Goal: Task Accomplishment & Management: Complete application form

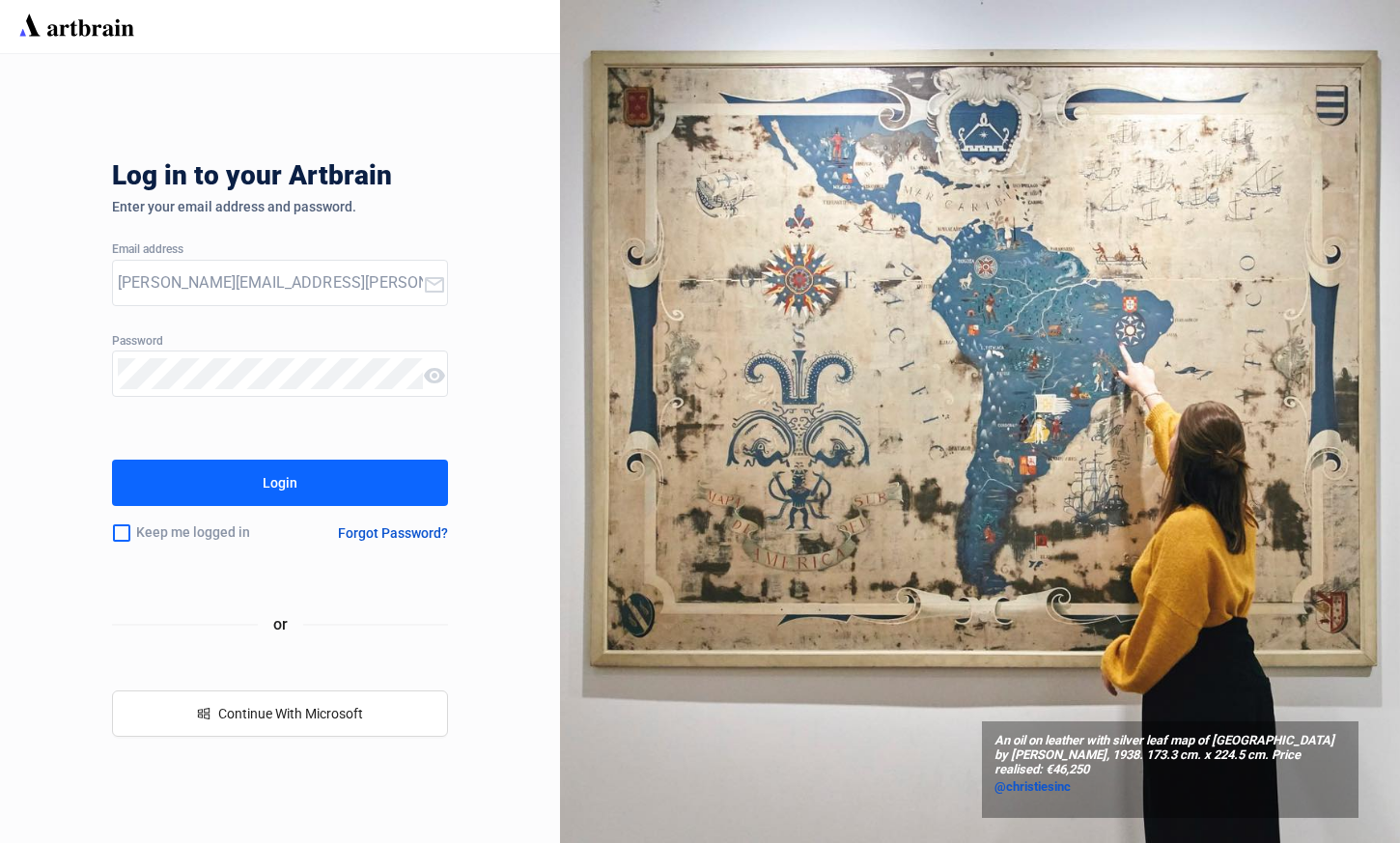
click at [429, 499] on button "Login" at bounding box center [279, 482] width 336 height 46
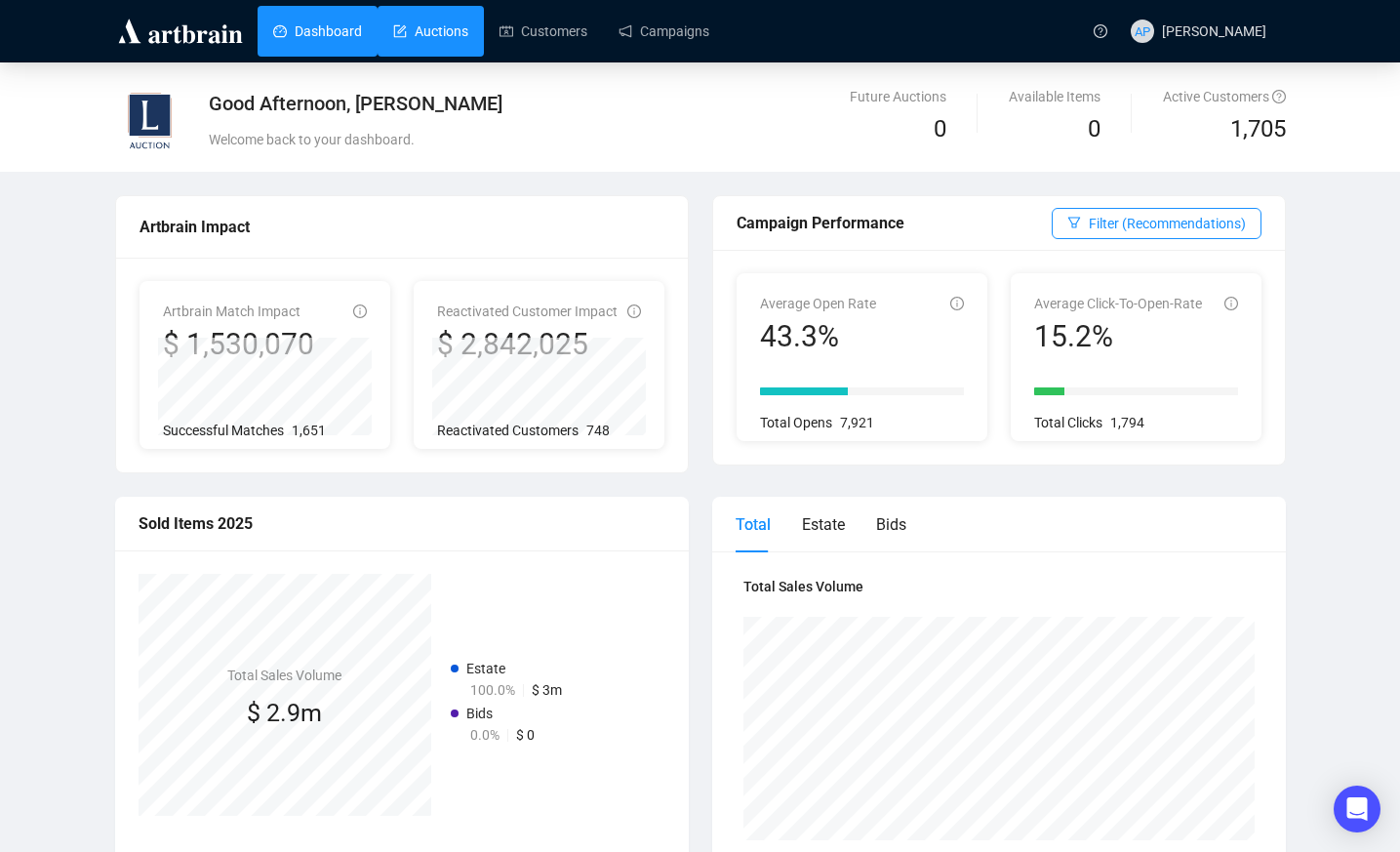
drag, startPoint x: 438, startPoint y: 28, endPoint x: 382, endPoint y: 25, distance: 56.1
click at [393, 25] on link "Auctions" at bounding box center [430, 31] width 75 height 51
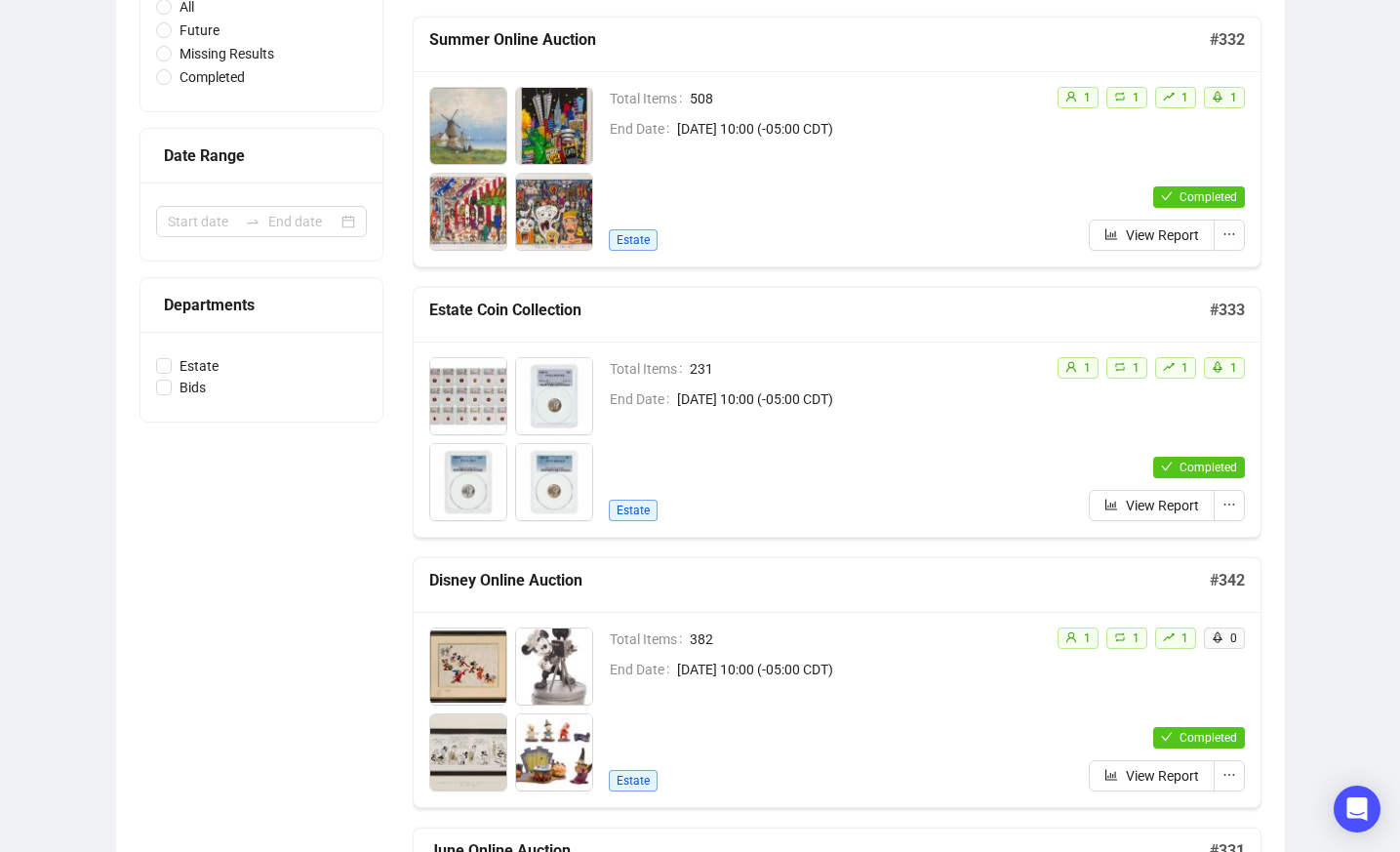
scroll to position [98, 0]
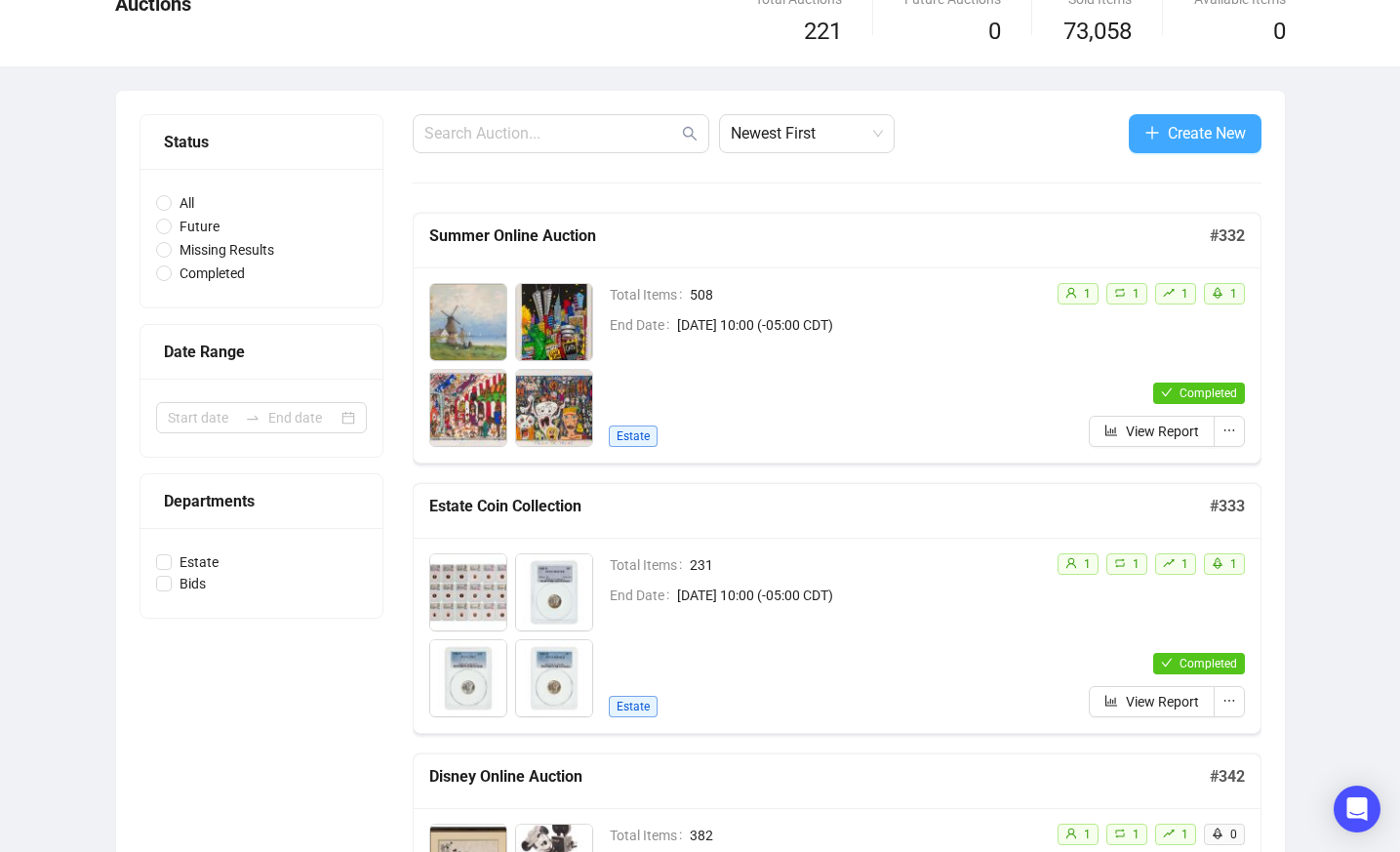
click at [1158, 135] on button "Create New" at bounding box center [1194, 133] width 133 height 39
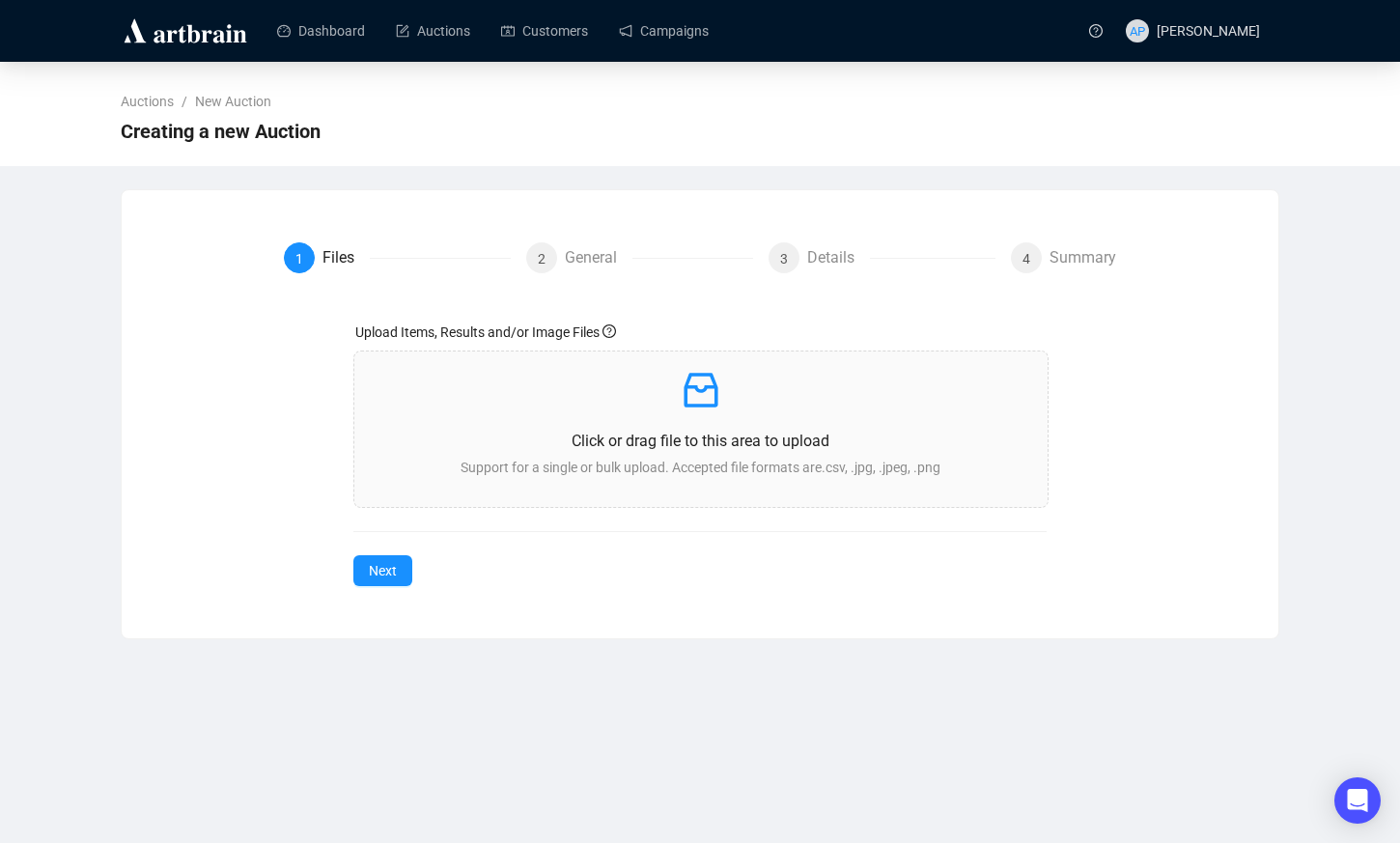
click at [97, 531] on div "Auctions / New Auction Creating a new Auction 1 Files 2 General 3 Details 4 Sum…" at bounding box center [700, 350] width 1400 height 577
click at [584, 251] on div "General" at bounding box center [598, 257] width 67 height 31
drag, startPoint x: 329, startPoint y: 26, endPoint x: 405, endPoint y: 27, distance: 76.0
click at [329, 26] on link "Dashboard" at bounding box center [321, 31] width 88 height 50
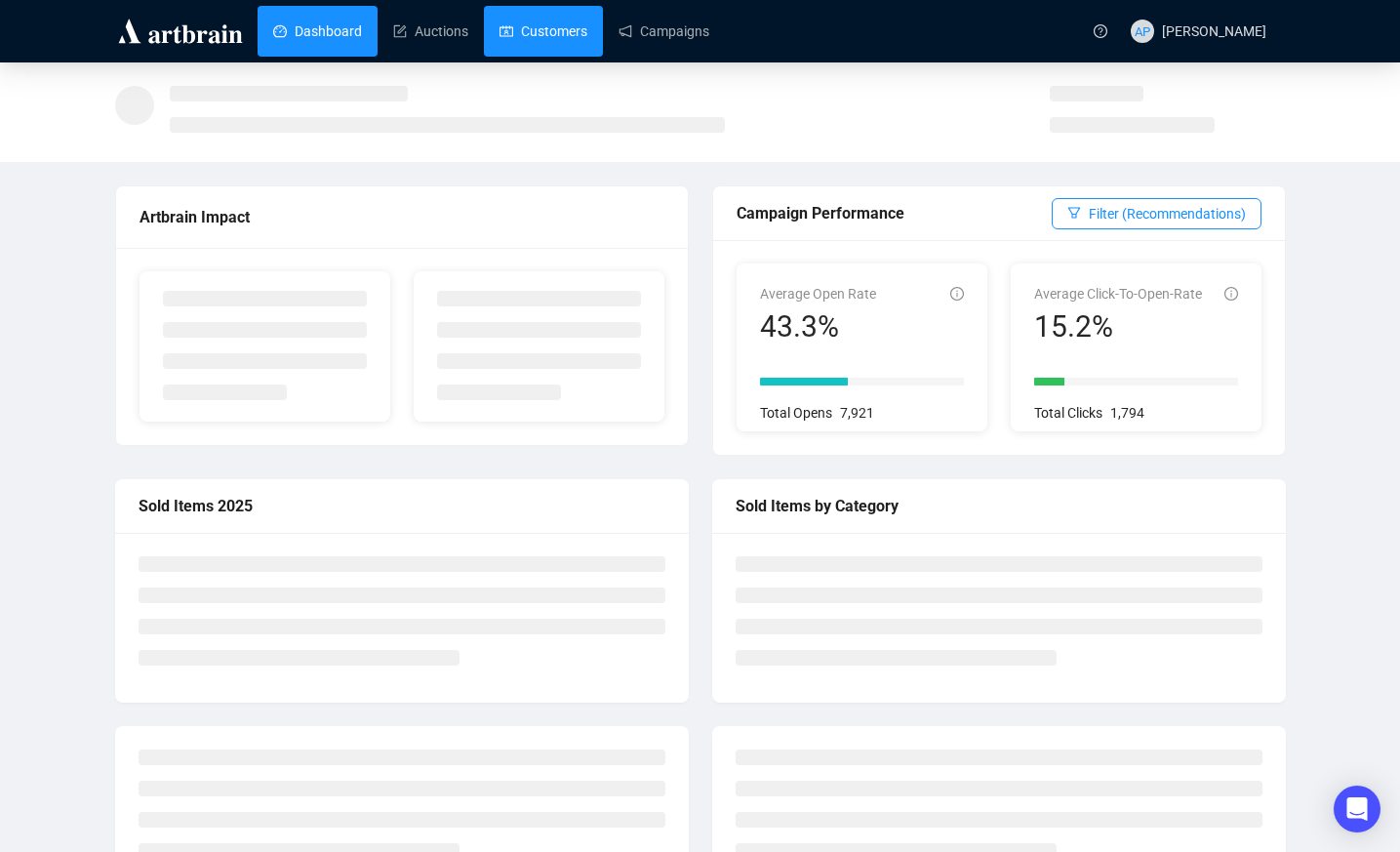
click at [551, 39] on link "Customers" at bounding box center [544, 31] width 88 height 51
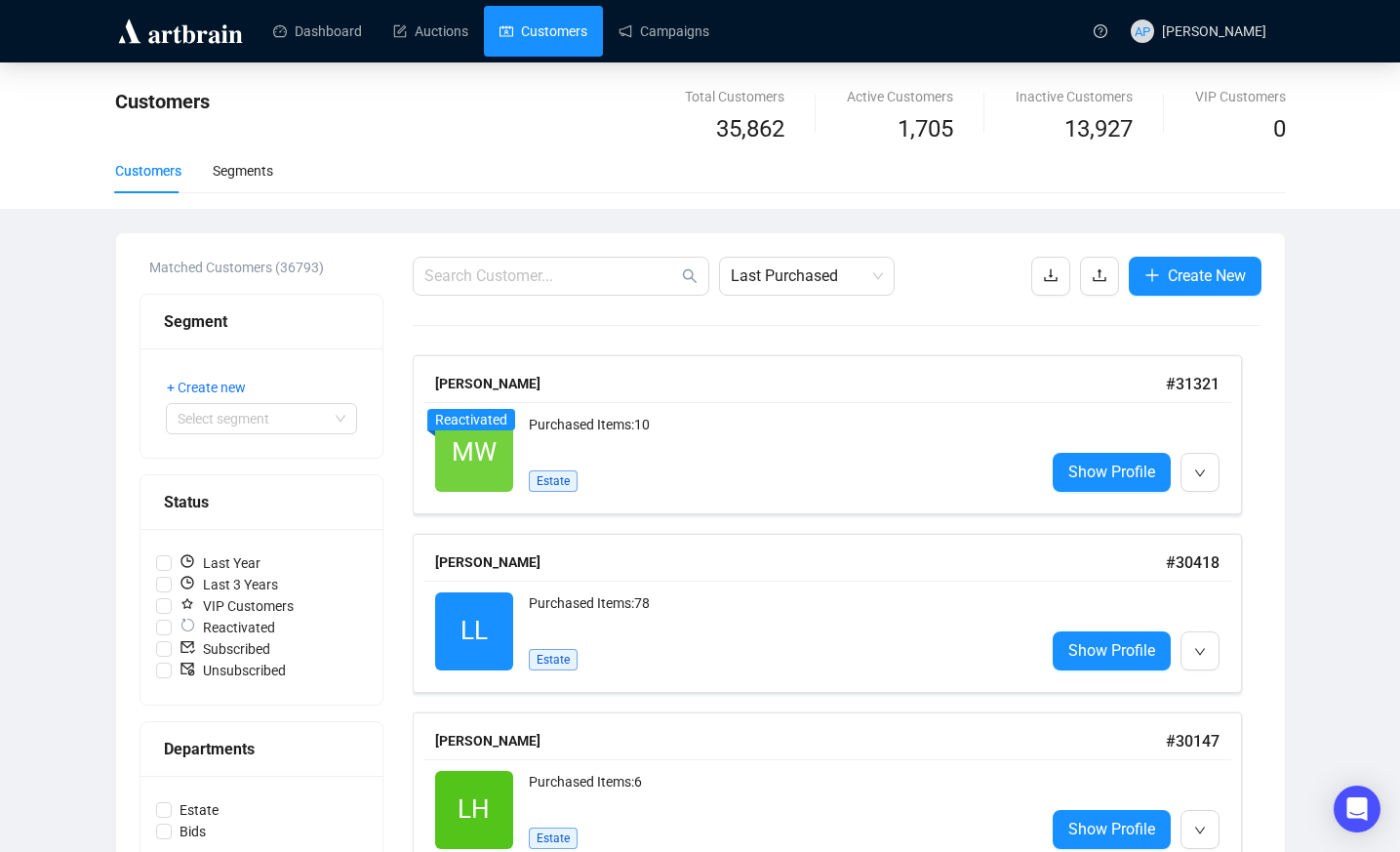
click at [1092, 286] on span "button" at bounding box center [1100, 275] width 16 height 24
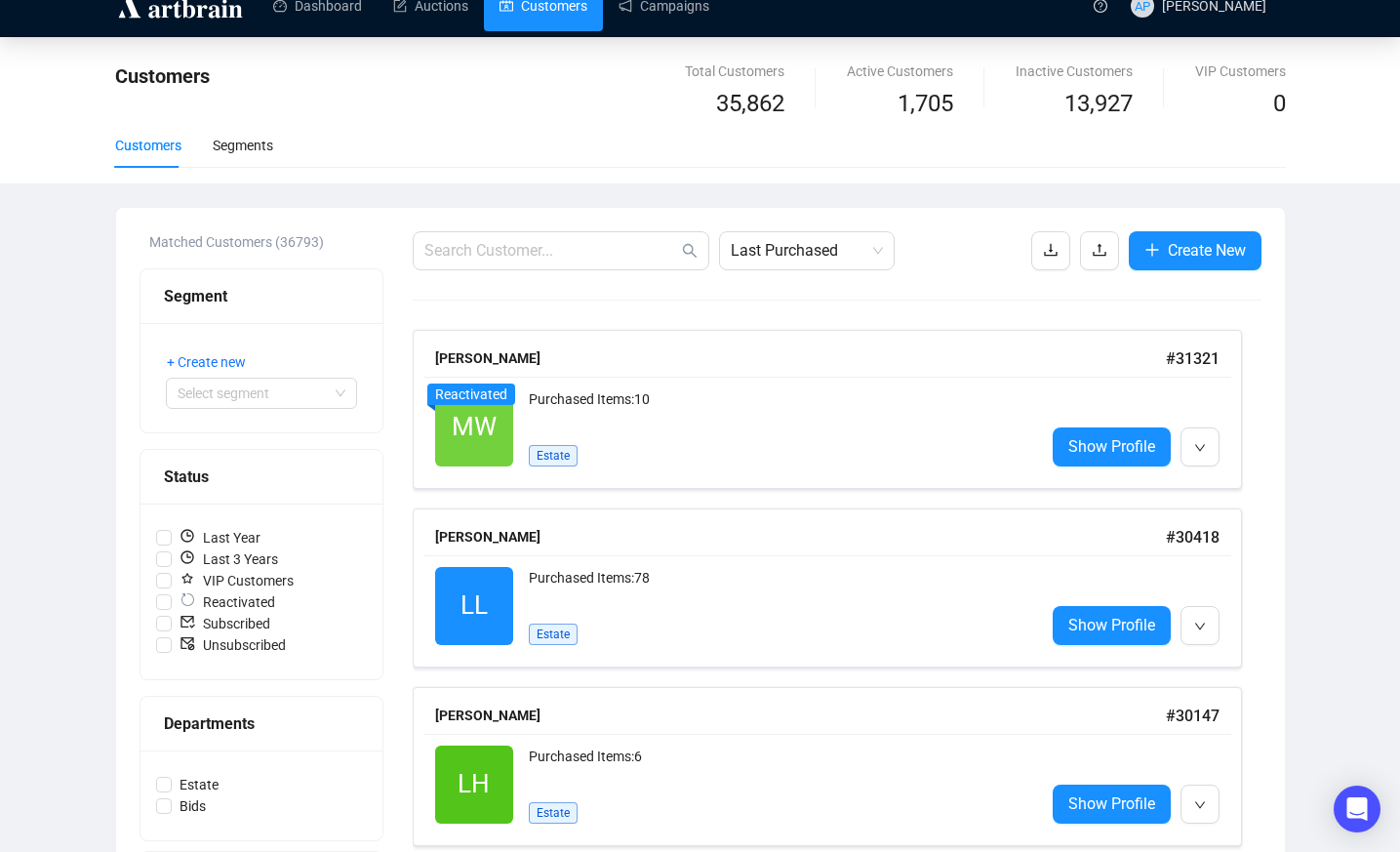
scroll to position [48, 0]
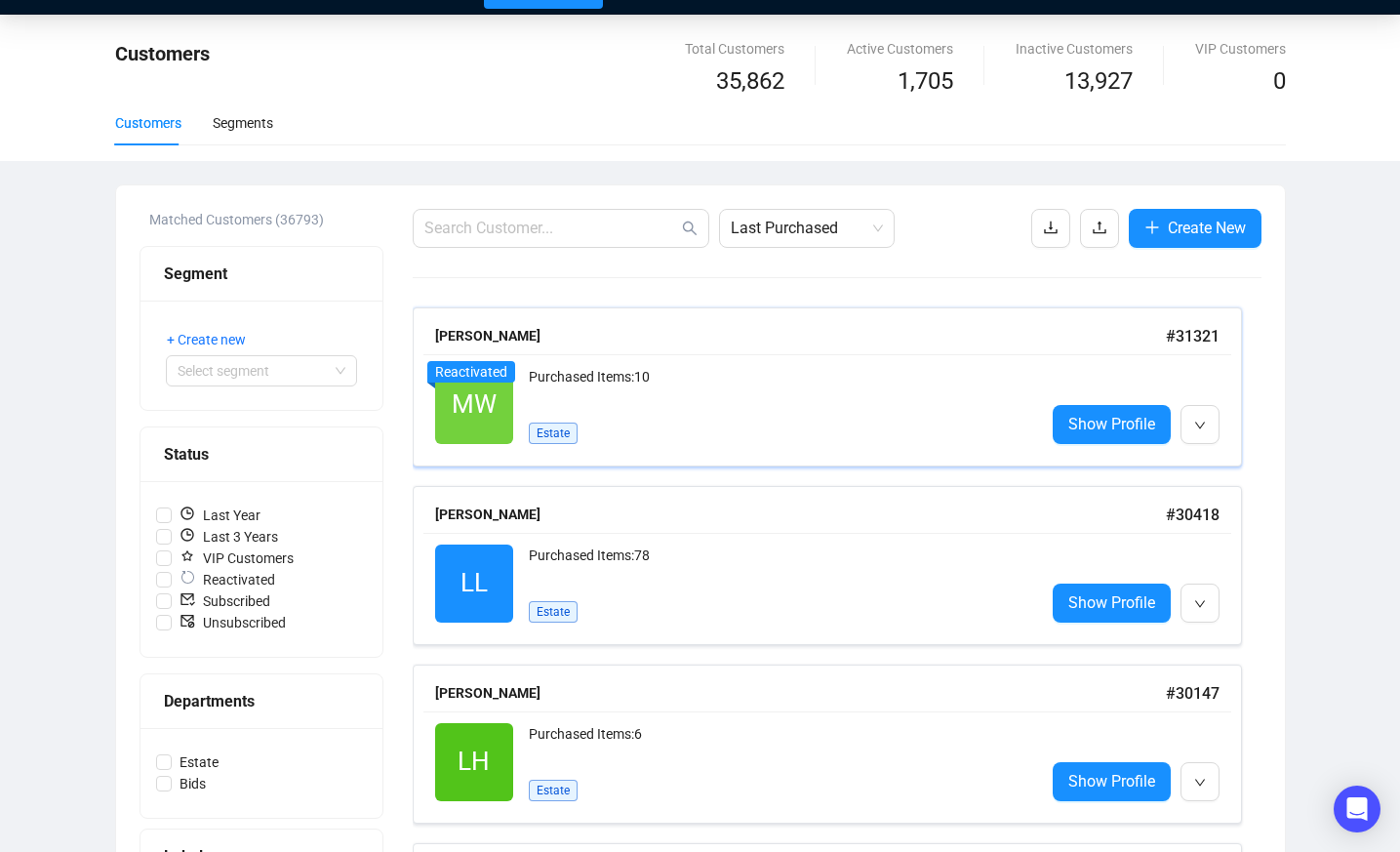
click at [898, 357] on div "MW Reactivated Purchased Items: 10 Estate Show Profile" at bounding box center [827, 405] width 808 height 102
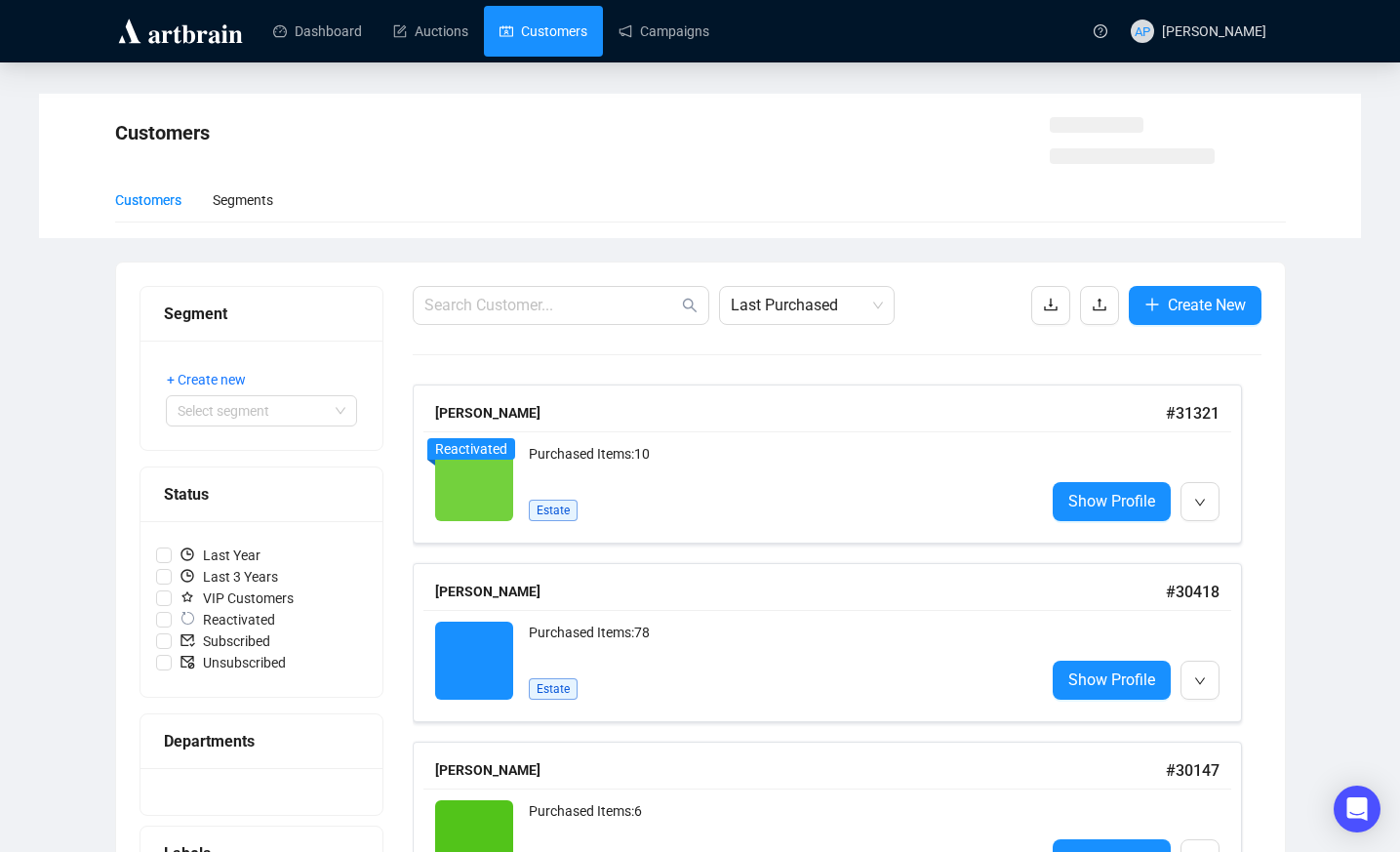
scroll to position [48, 0]
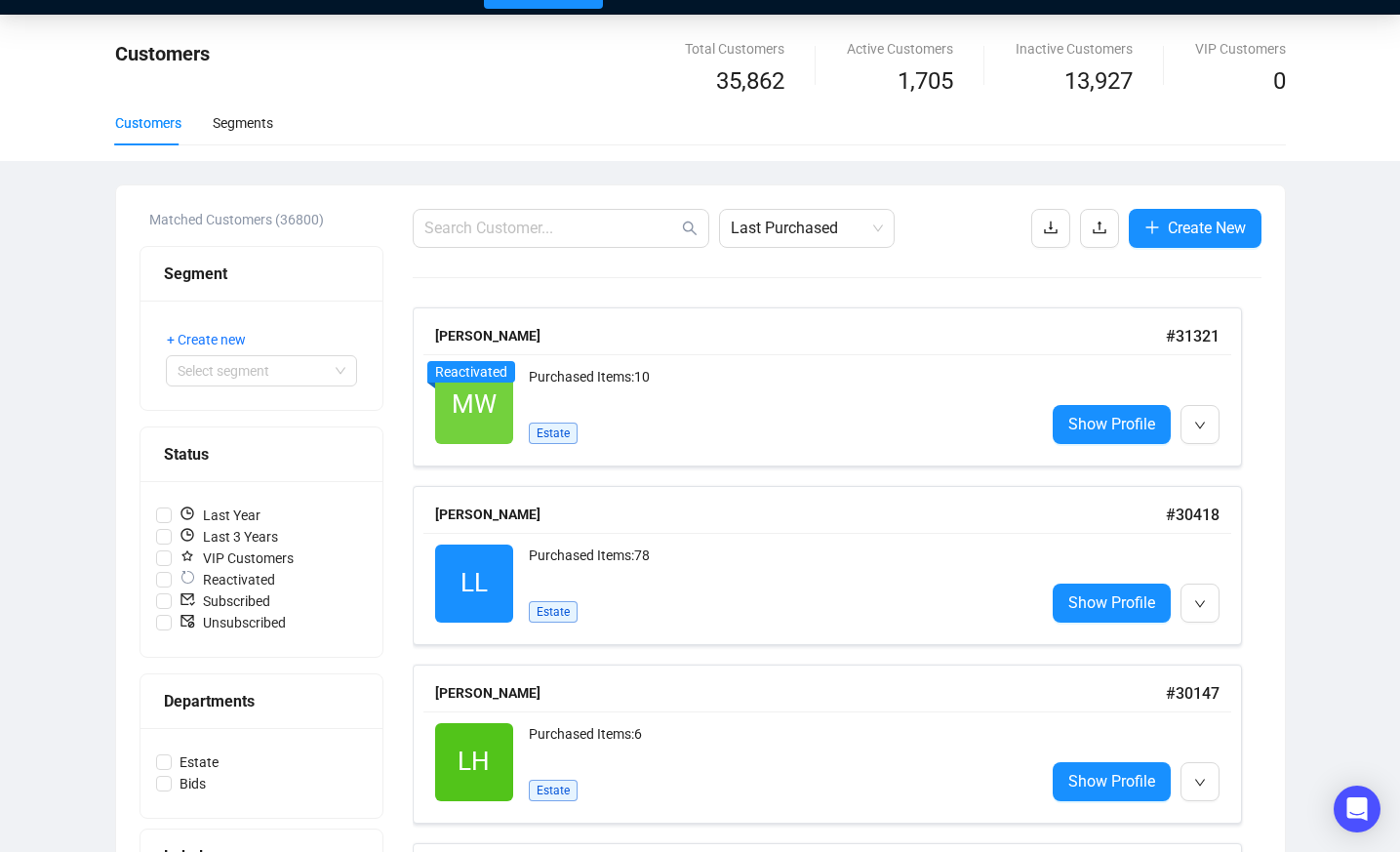
drag, startPoint x: 861, startPoint y: 143, endPoint x: 1050, endPoint y: 142, distance: 189.0
click at [870, 143] on div "Customers Segments" at bounding box center [700, 123] width 1170 height 45
click at [1172, 232] on span "Create New" at bounding box center [1206, 227] width 78 height 24
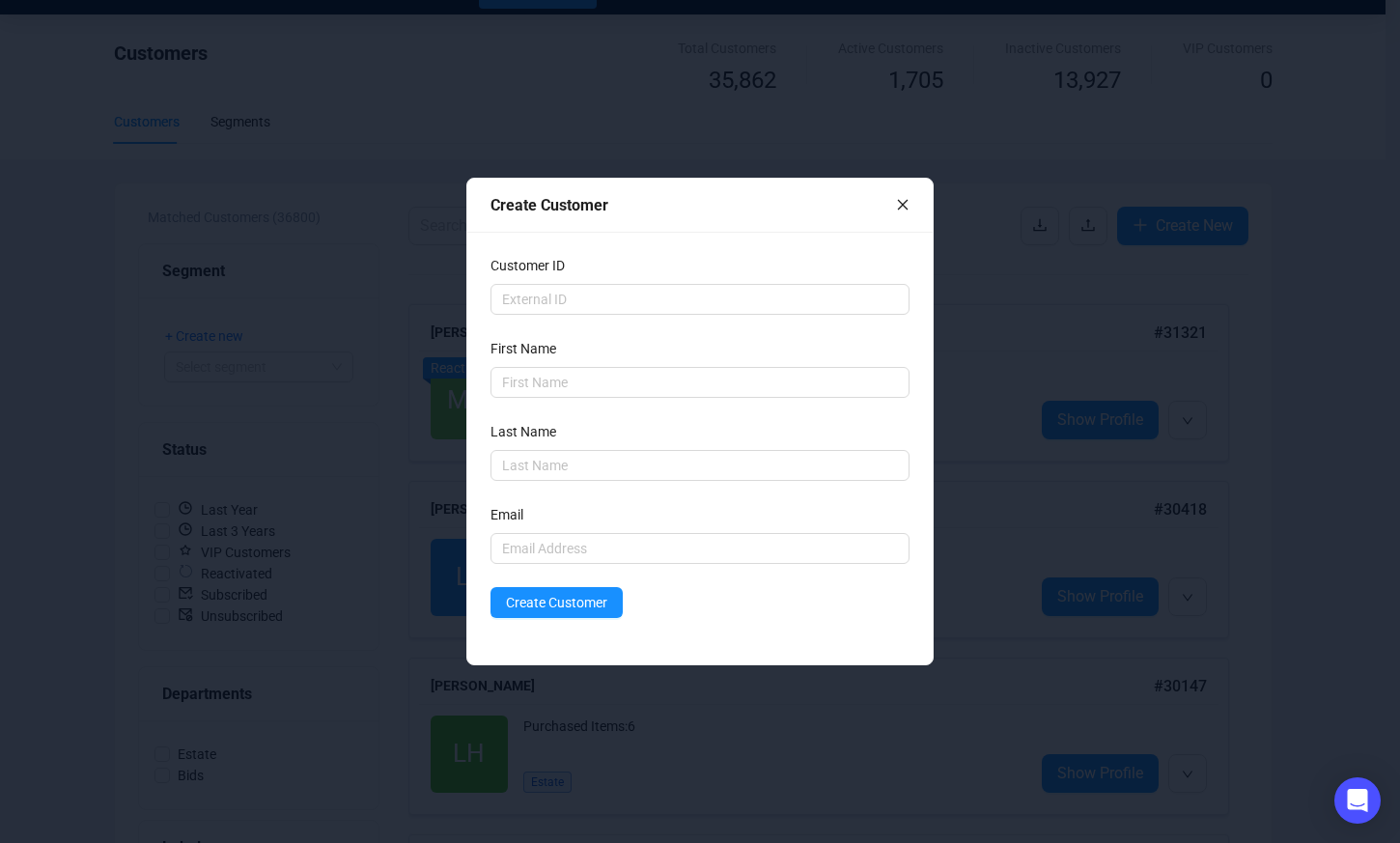
drag, startPoint x: 813, startPoint y: 65, endPoint x: 833, endPoint y: 76, distance: 22.8
click at [813, 65] on div "Create Customer Customer ID First Name Last Name Email Create Customer" at bounding box center [700, 422] width 1400 height 843
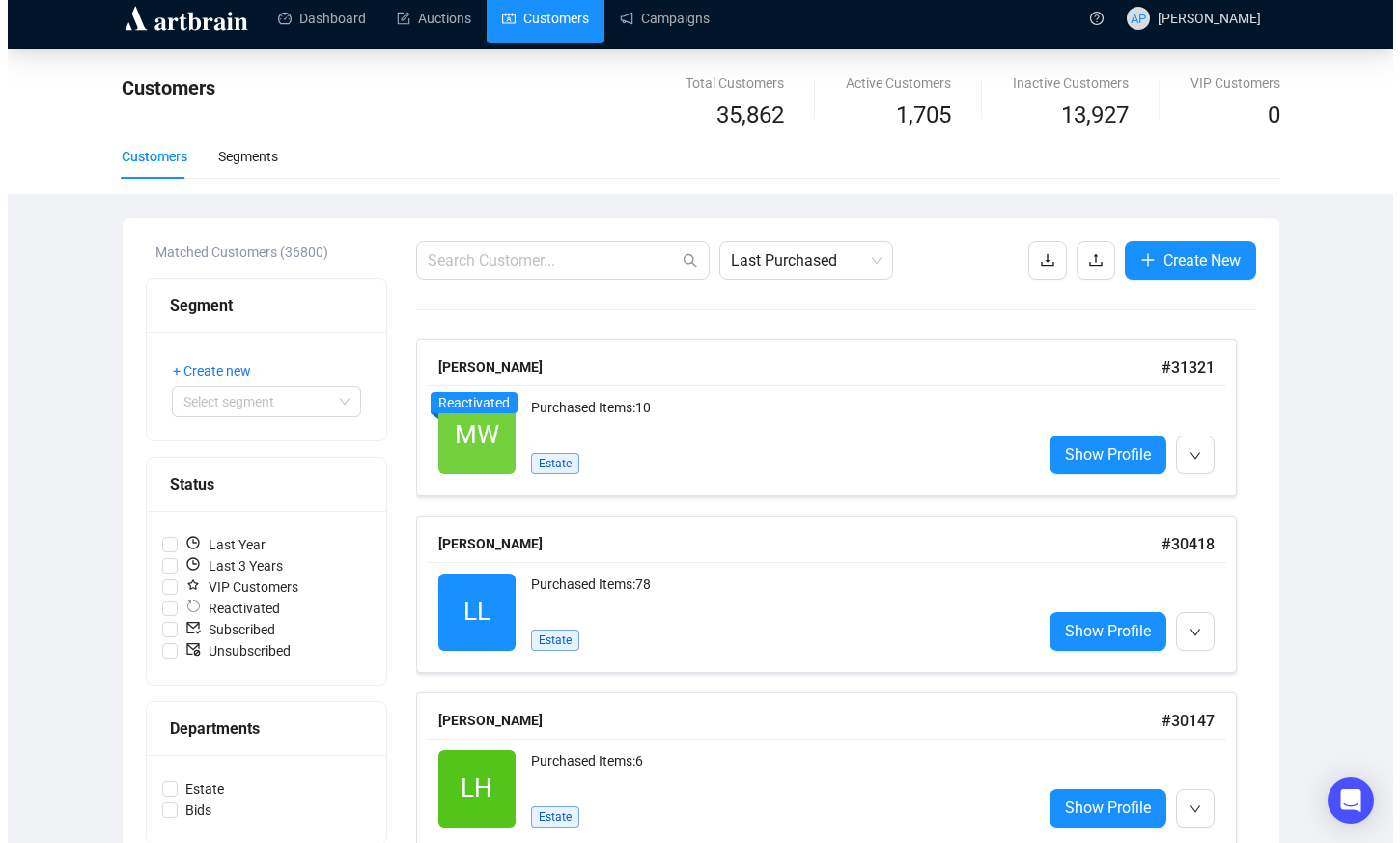
scroll to position [0, 0]
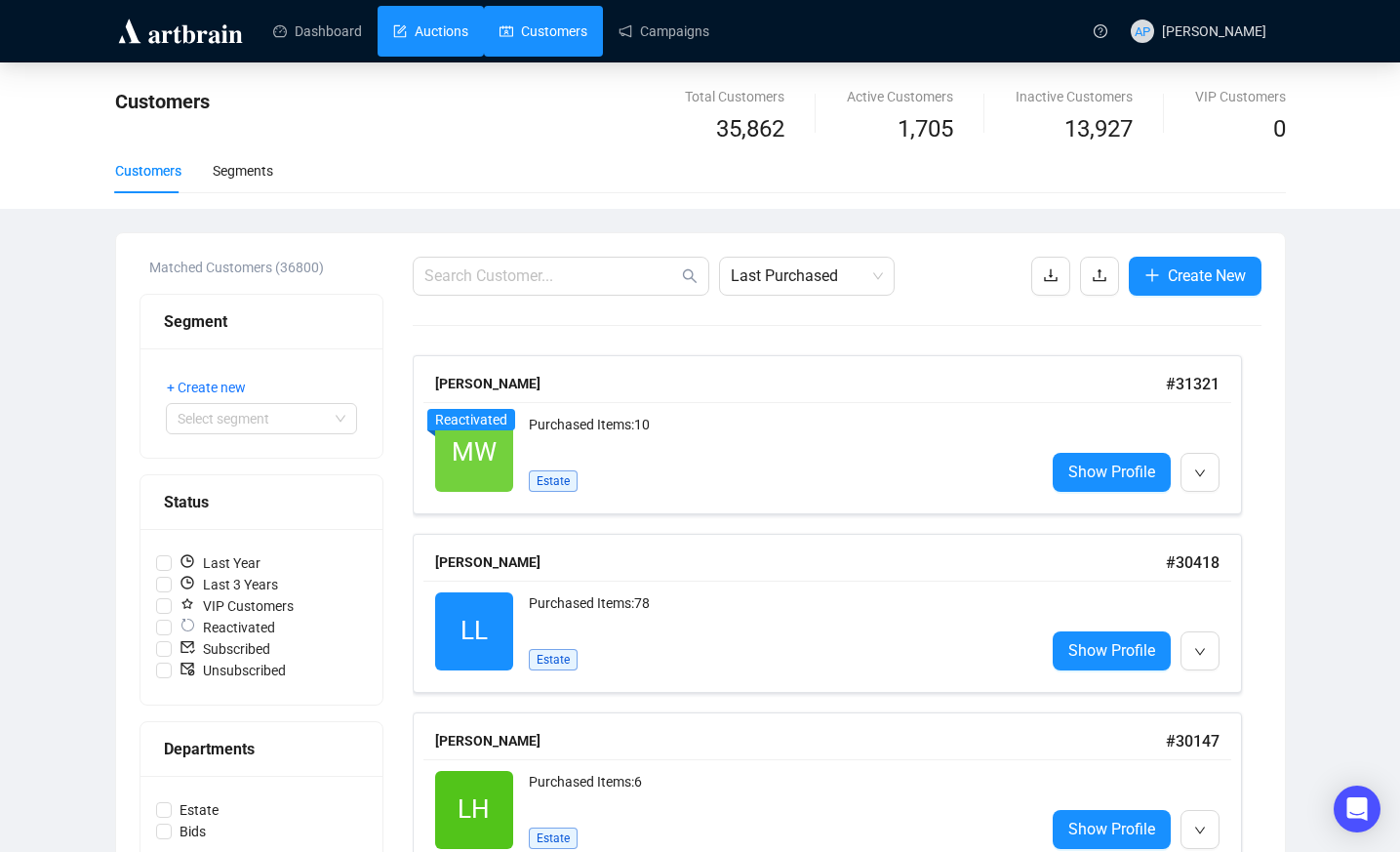
click at [449, 40] on link "Auctions" at bounding box center [430, 31] width 75 height 51
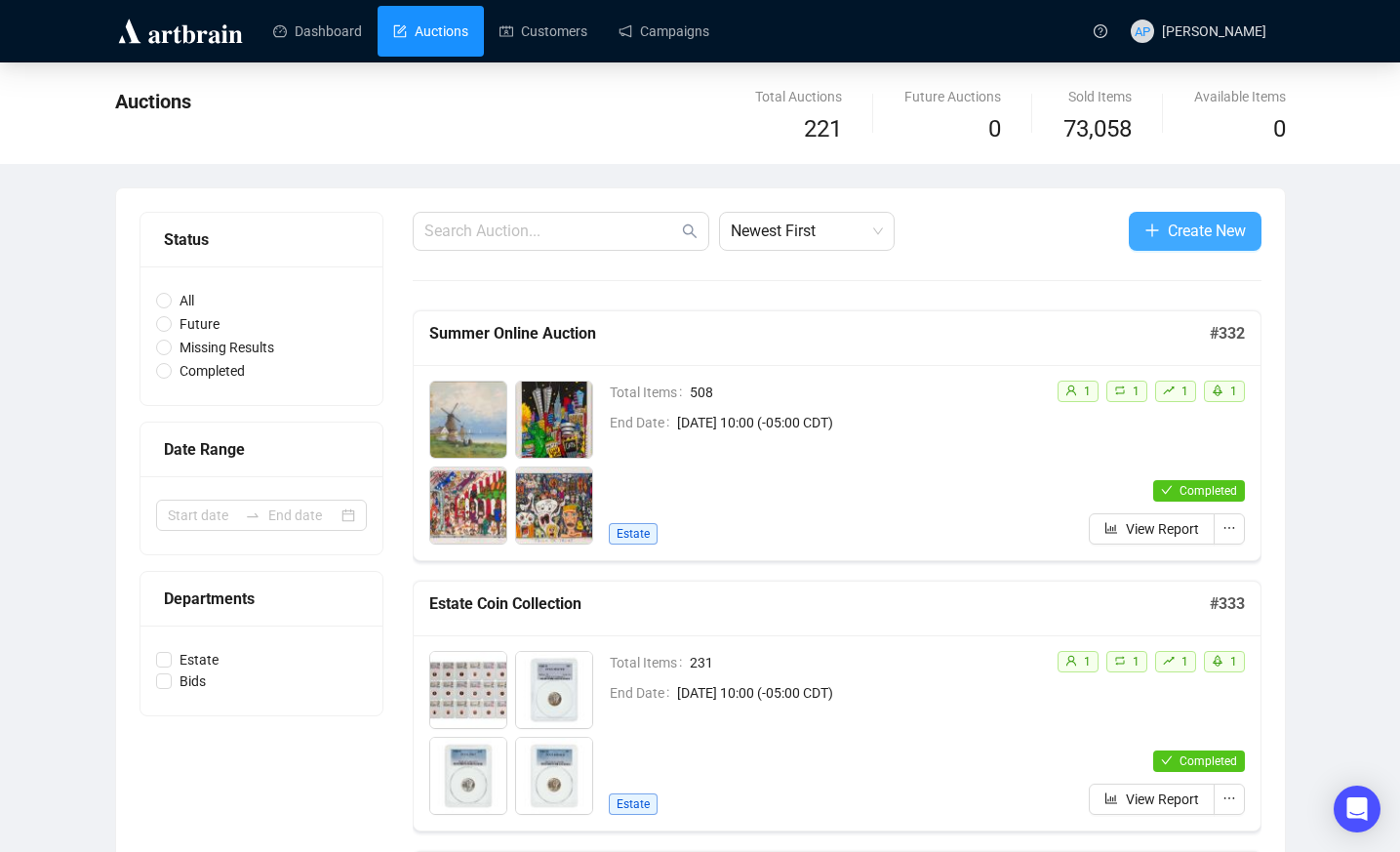
drag, startPoint x: 1207, startPoint y: 242, endPoint x: 1411, endPoint y: 240, distance: 204.0
click at [1220, 242] on span "Create New" at bounding box center [1206, 230] width 78 height 24
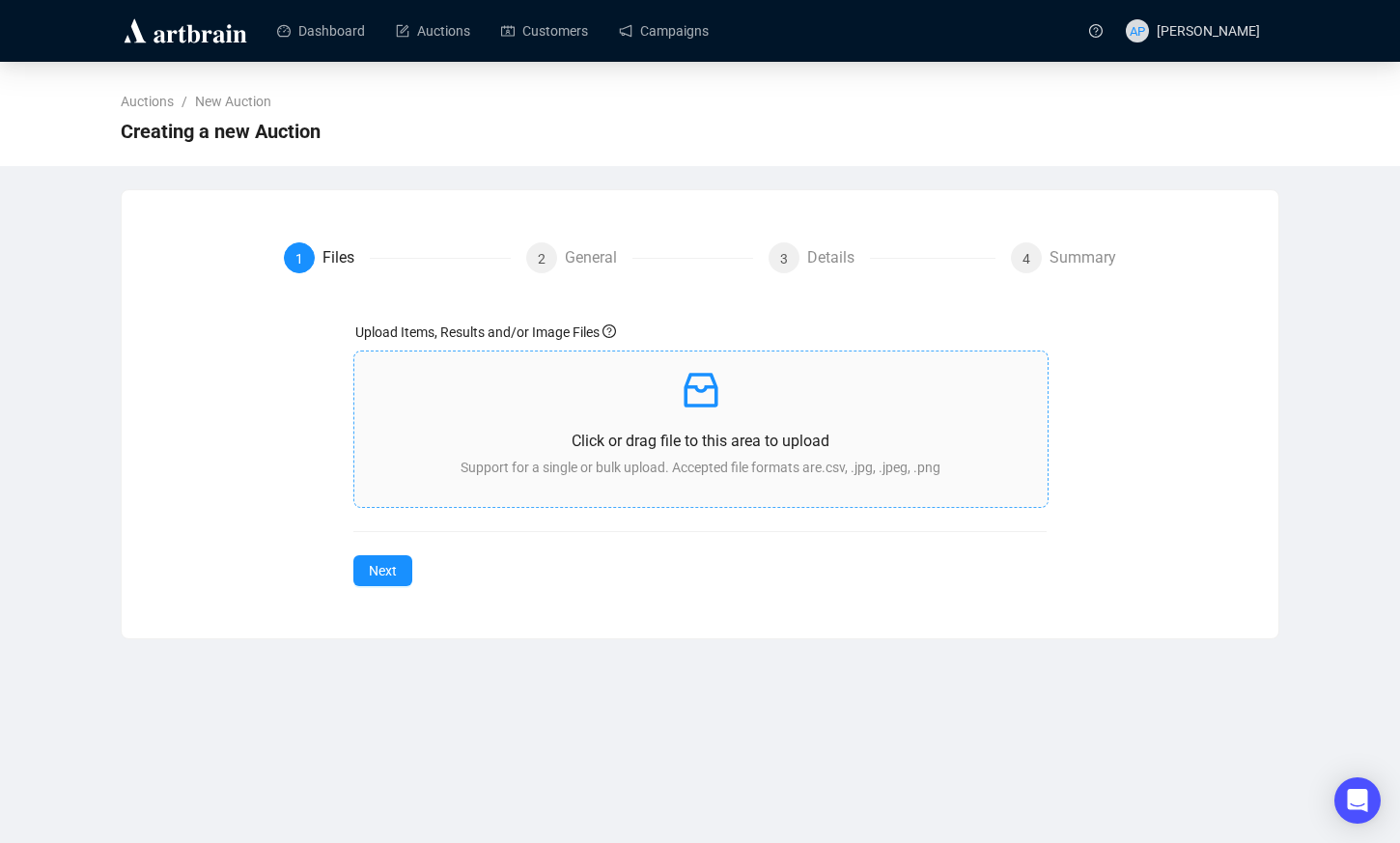
click at [758, 414] on div "Click or drag file to this area to upload Support for a single or bulk upload. …" at bounding box center [701, 429] width 663 height 124
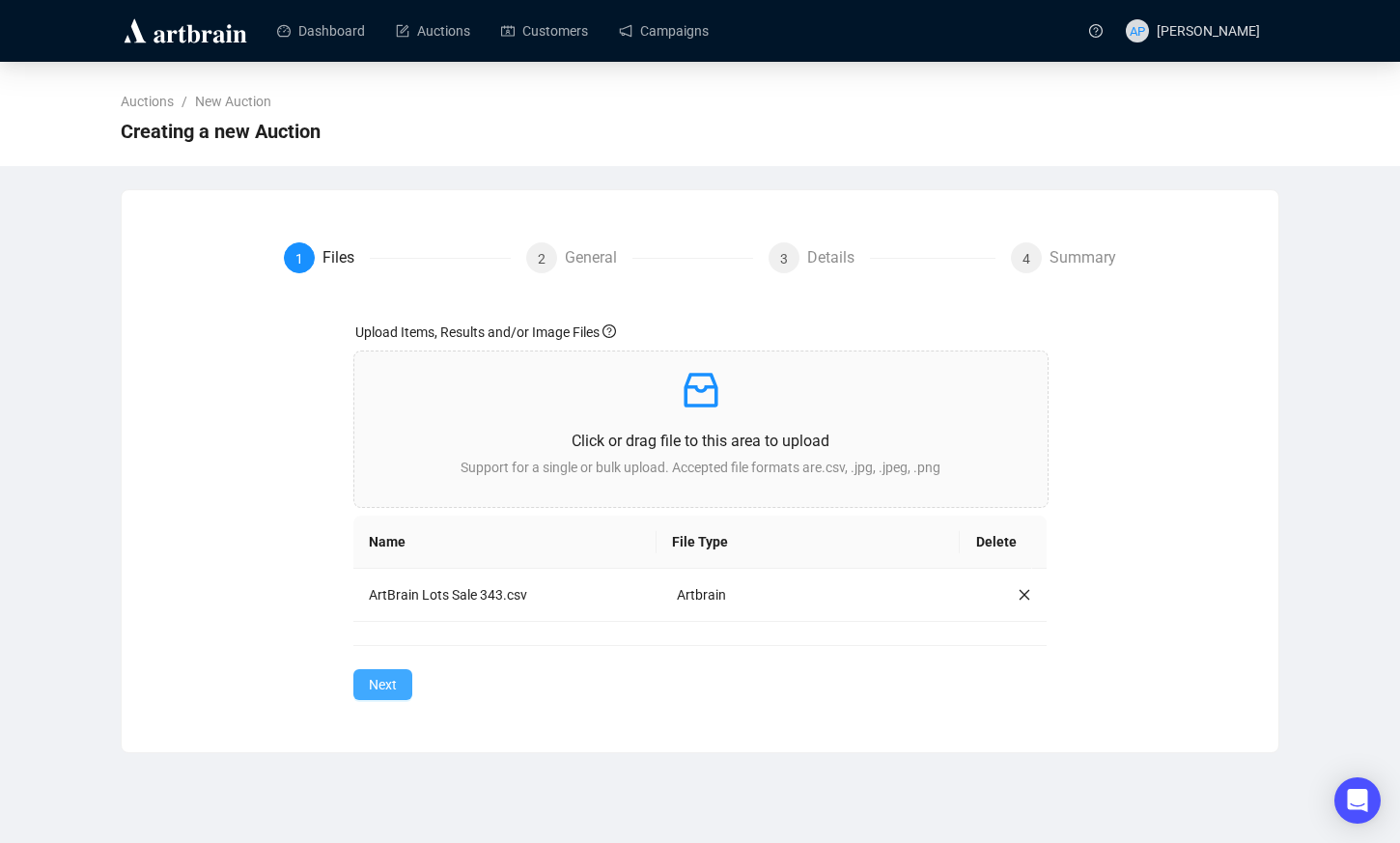
click at [374, 677] on span "Next" at bounding box center [382, 684] width 28 height 22
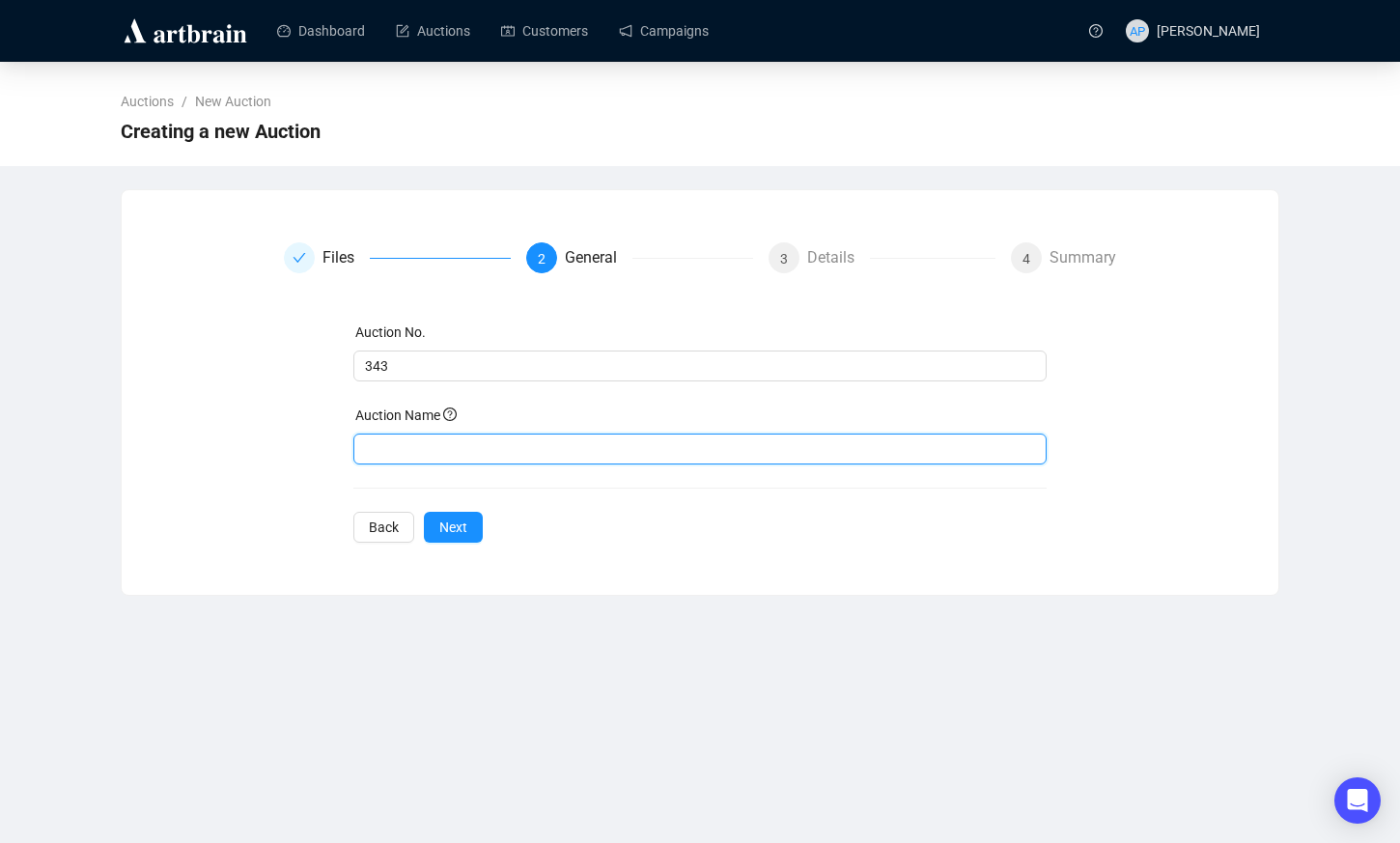
click at [453, 440] on input "text" at bounding box center [700, 448] width 694 height 31
paste input "Native American & Western: The Collection of James and Joyce Huber"
click at [395, 454] on input "Native American & Western: The Collection of James and Joyce Huber" at bounding box center [700, 448] width 694 height 31
type input "Native American & Western: The Collection of James and Joyce Huber"
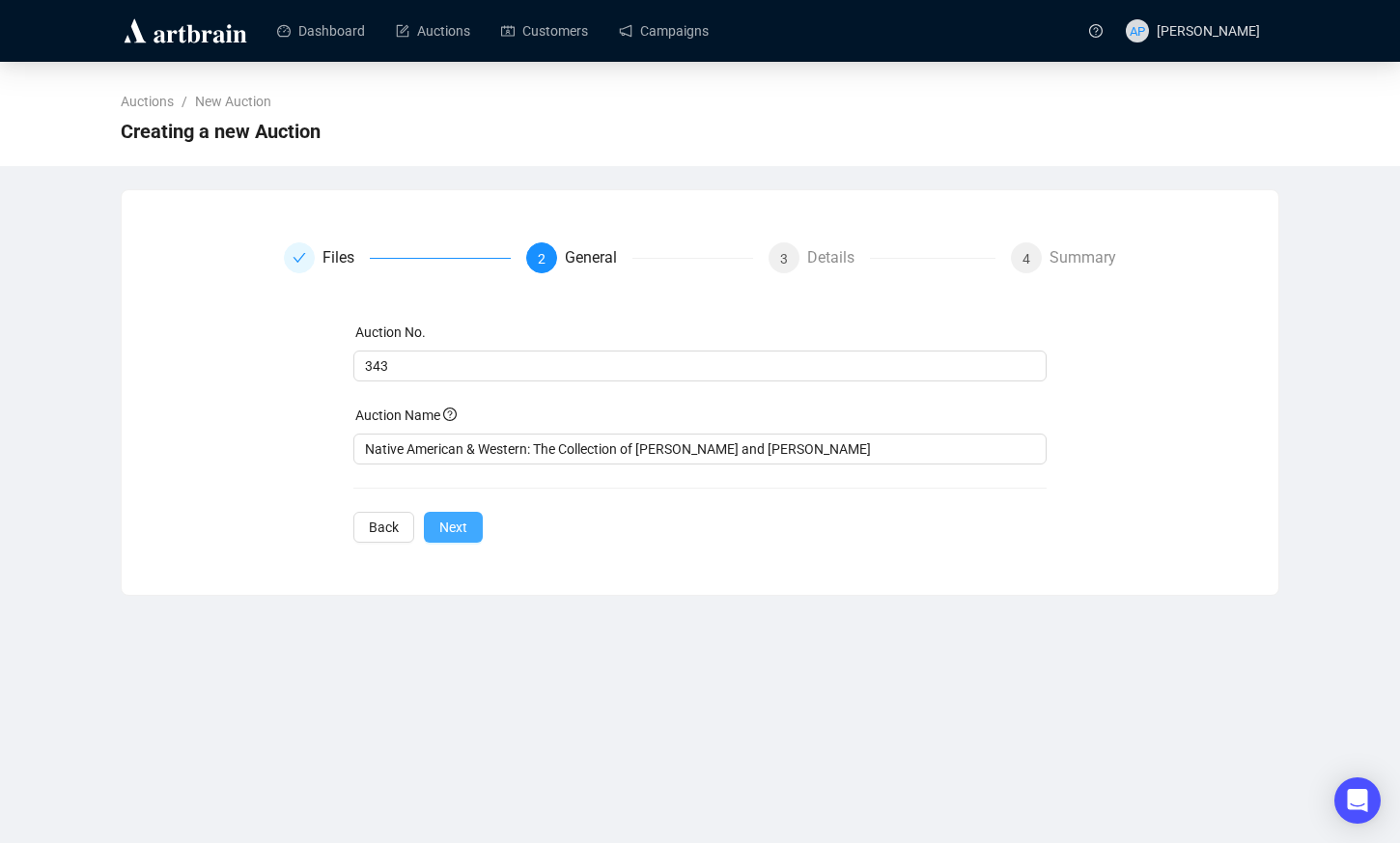
click at [456, 535] on span "Next" at bounding box center [453, 527] width 28 height 22
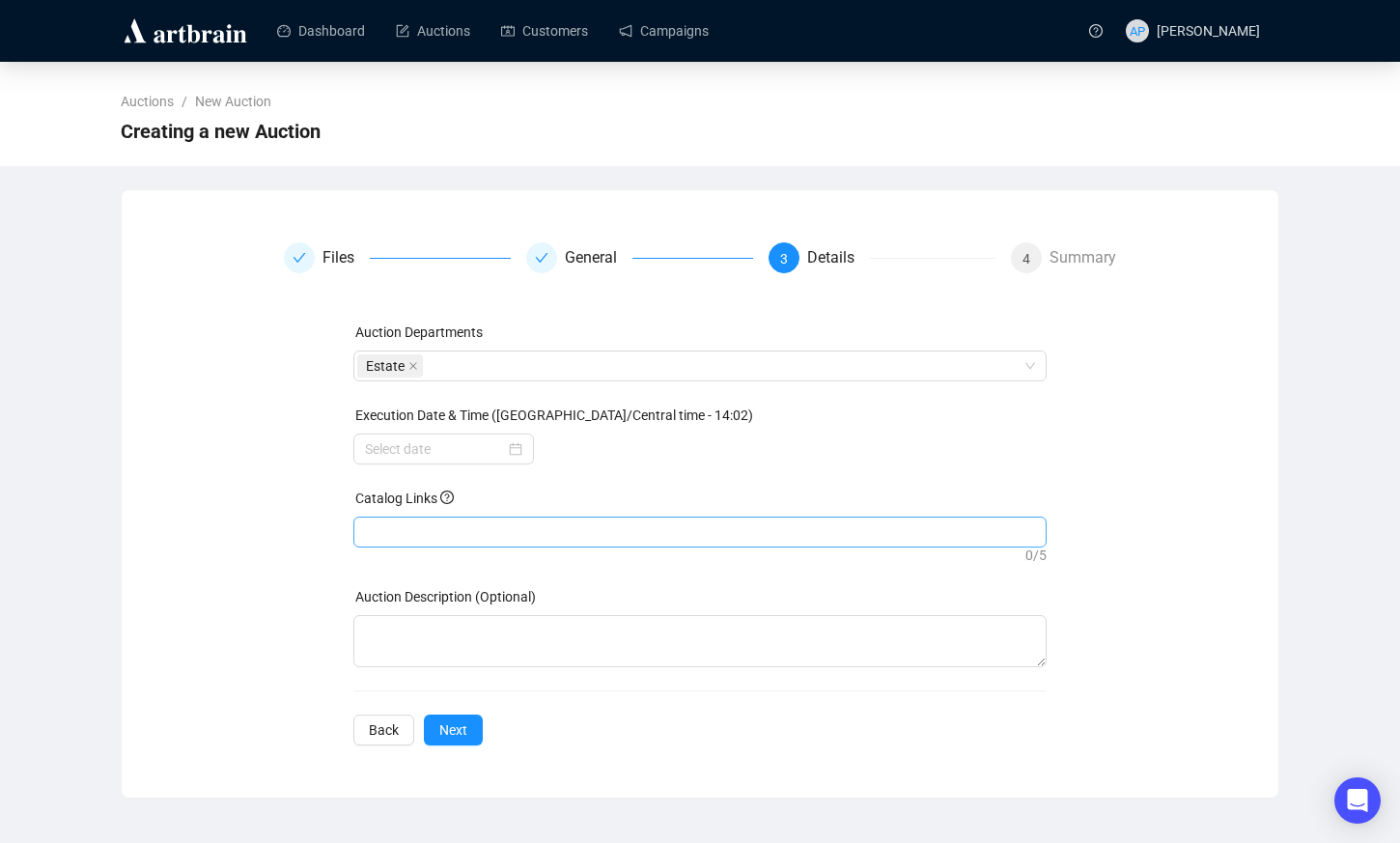
click at [584, 531] on div at bounding box center [700, 531] width 686 height 27
paste input "https://bid.leonardauction.com/auction/312-native-american-western/"
type input "https://bid.leonardauction.com/auction/312-native-american-western/"
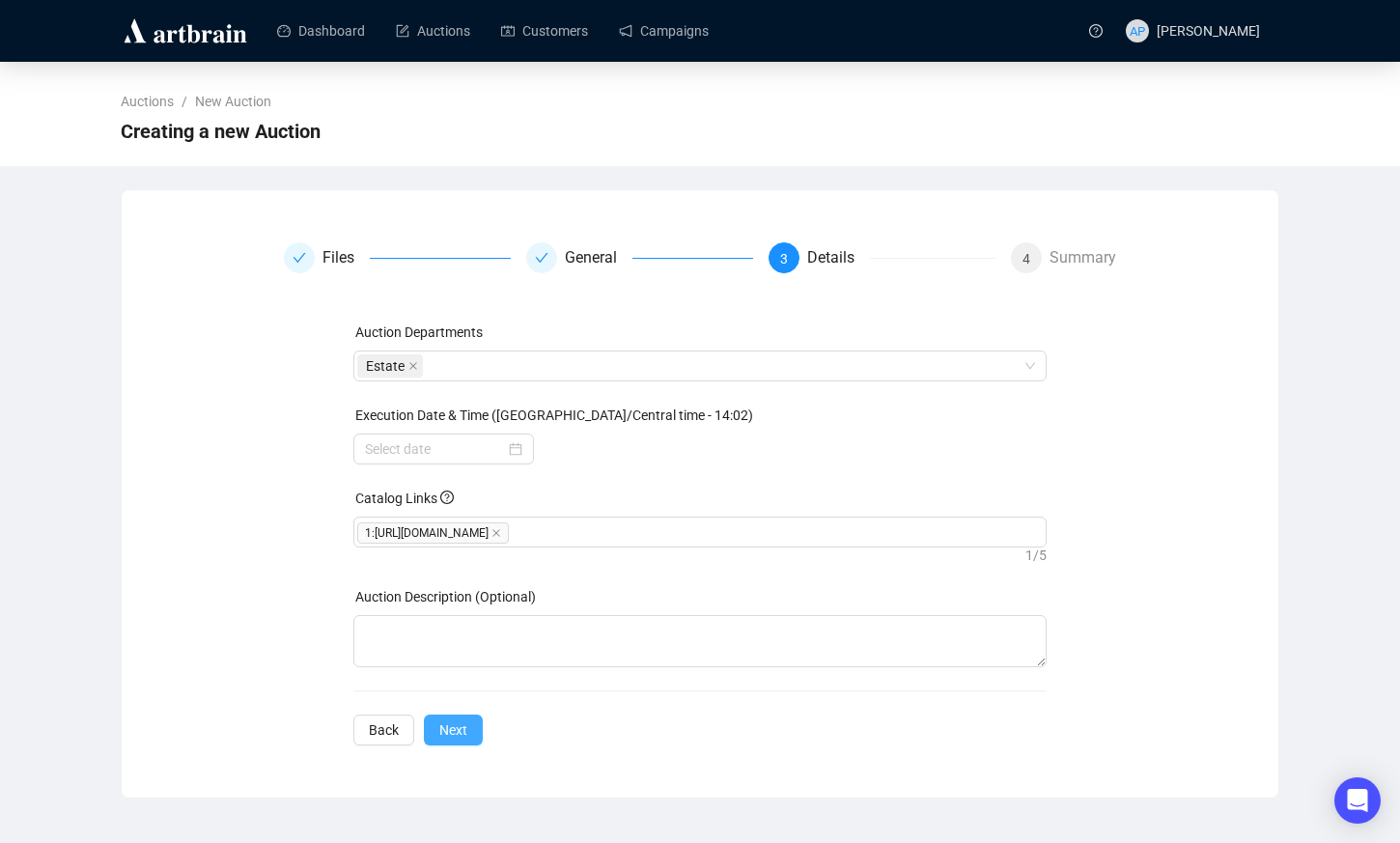
click at [463, 728] on span "Next" at bounding box center [453, 729] width 28 height 22
click at [519, 450] on div at bounding box center [443, 449] width 157 height 22
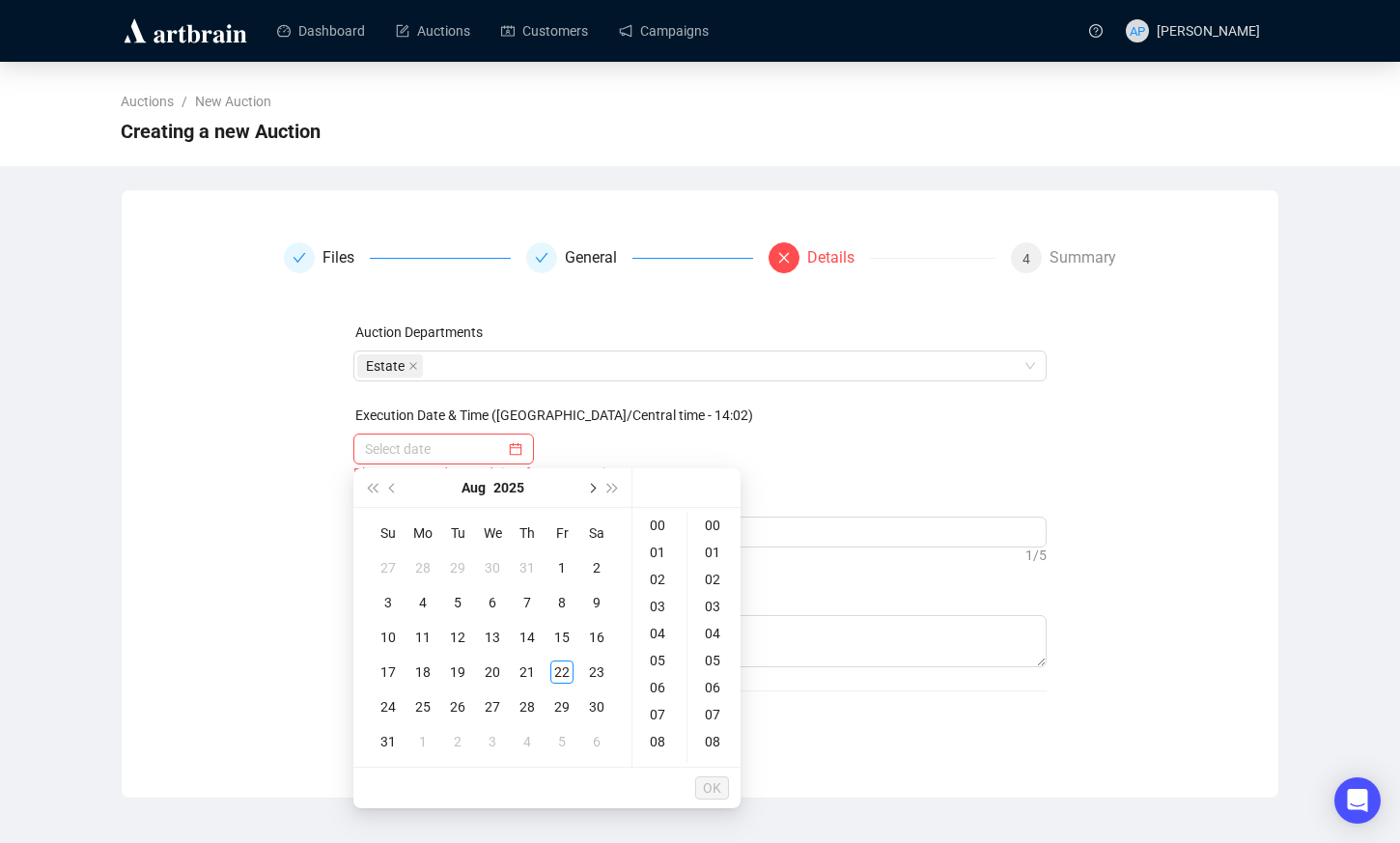
click at [588, 480] on button "Next month (PageDown)" at bounding box center [591, 487] width 22 height 38
click at [452, 603] on div "9" at bounding box center [457, 601] width 23 height 23
click at [650, 657] on div "10" at bounding box center [659, 654] width 46 height 27
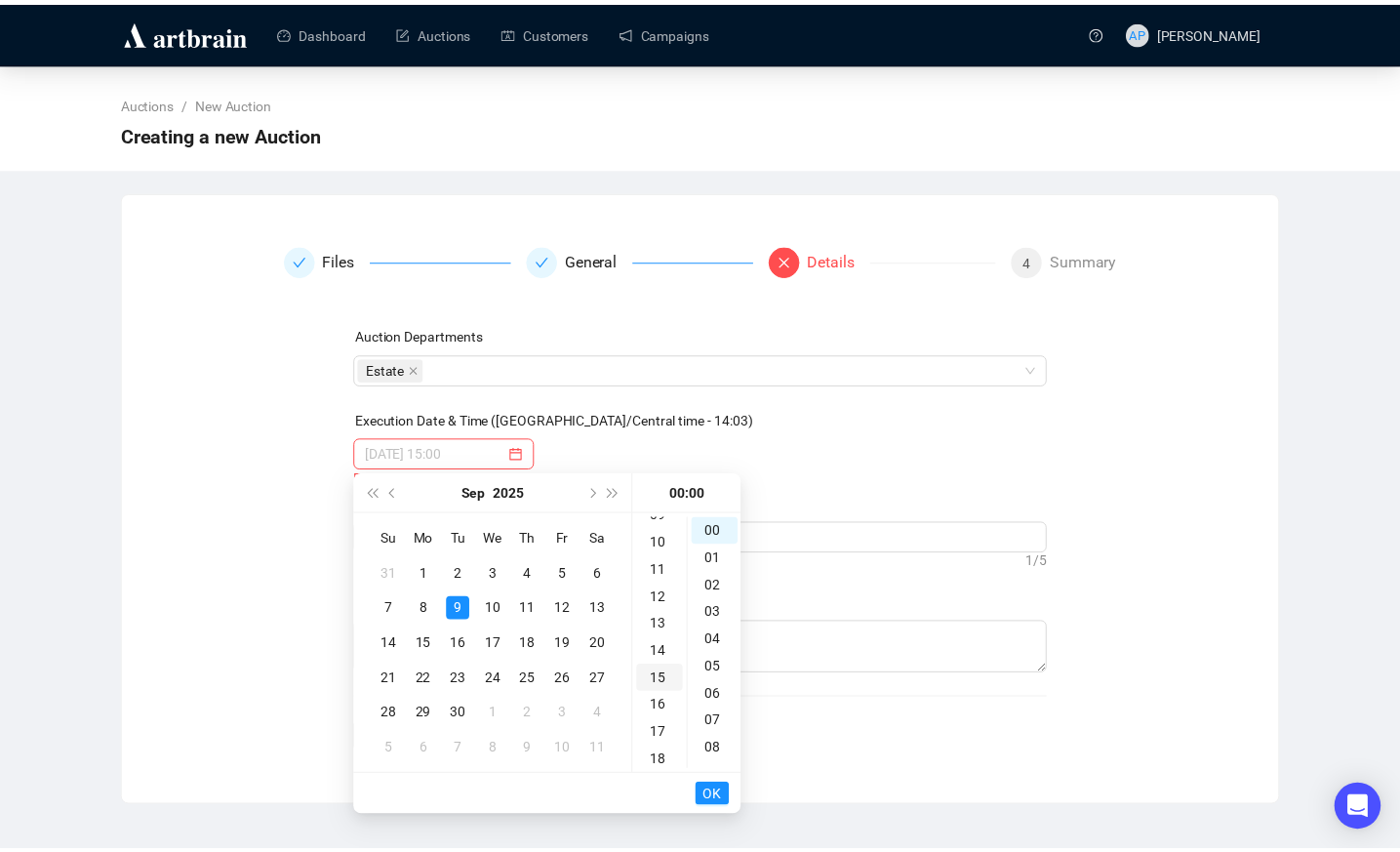
scroll to position [273, 0]
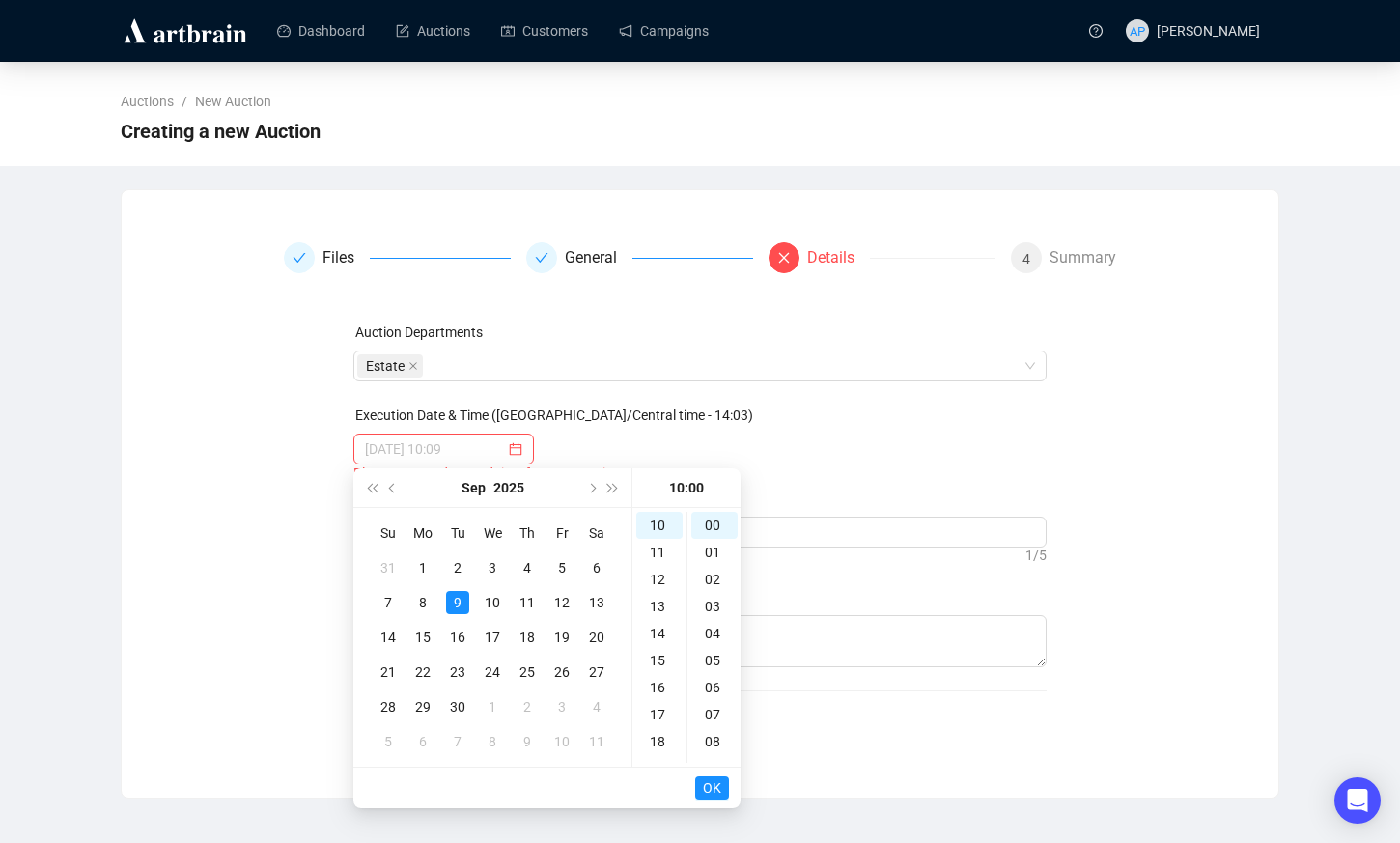
type input "2025-09-09 10:00"
click at [724, 794] on button "OK" at bounding box center [712, 787] width 34 height 23
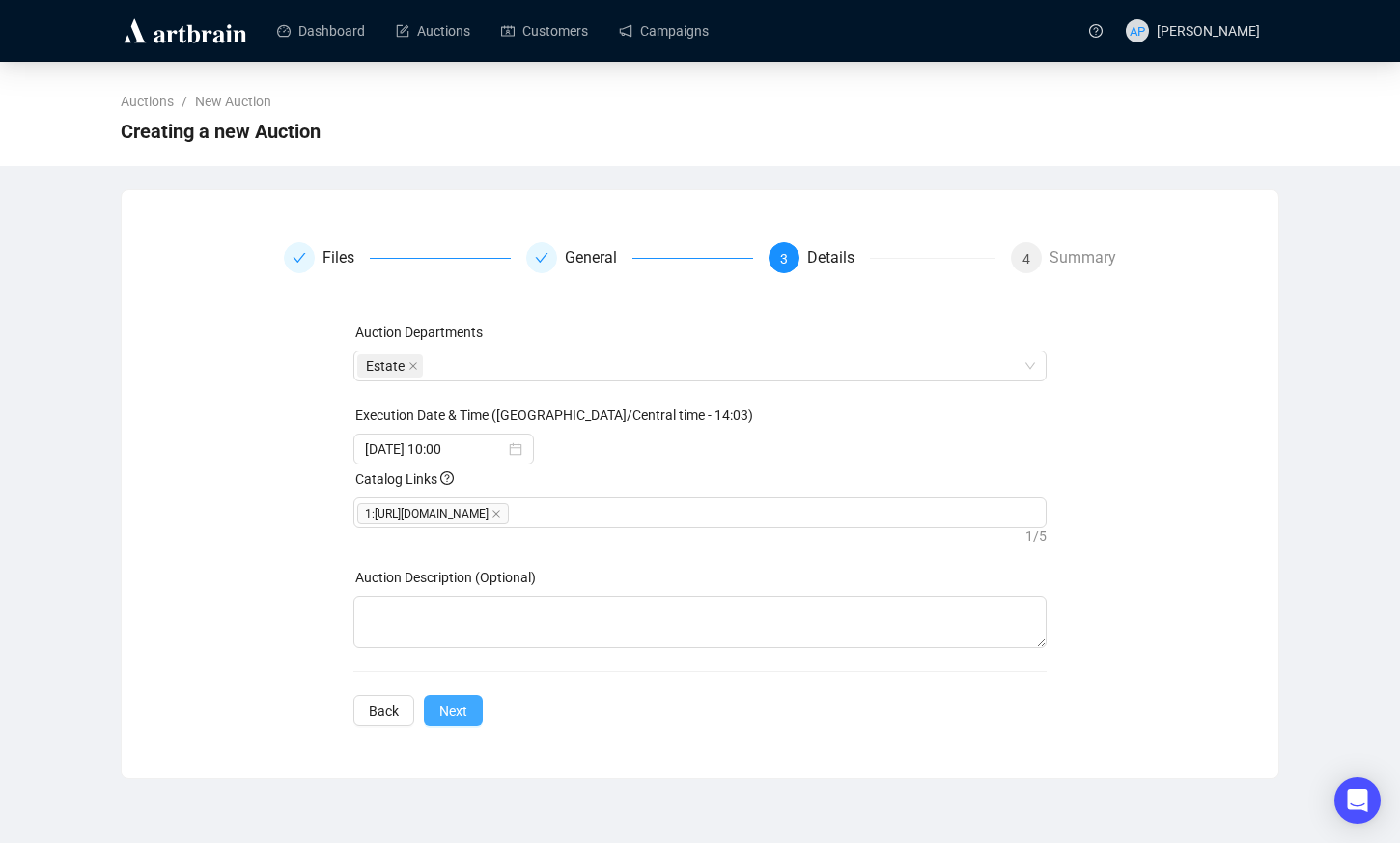
click at [443, 718] on span "Next" at bounding box center [453, 711] width 28 height 22
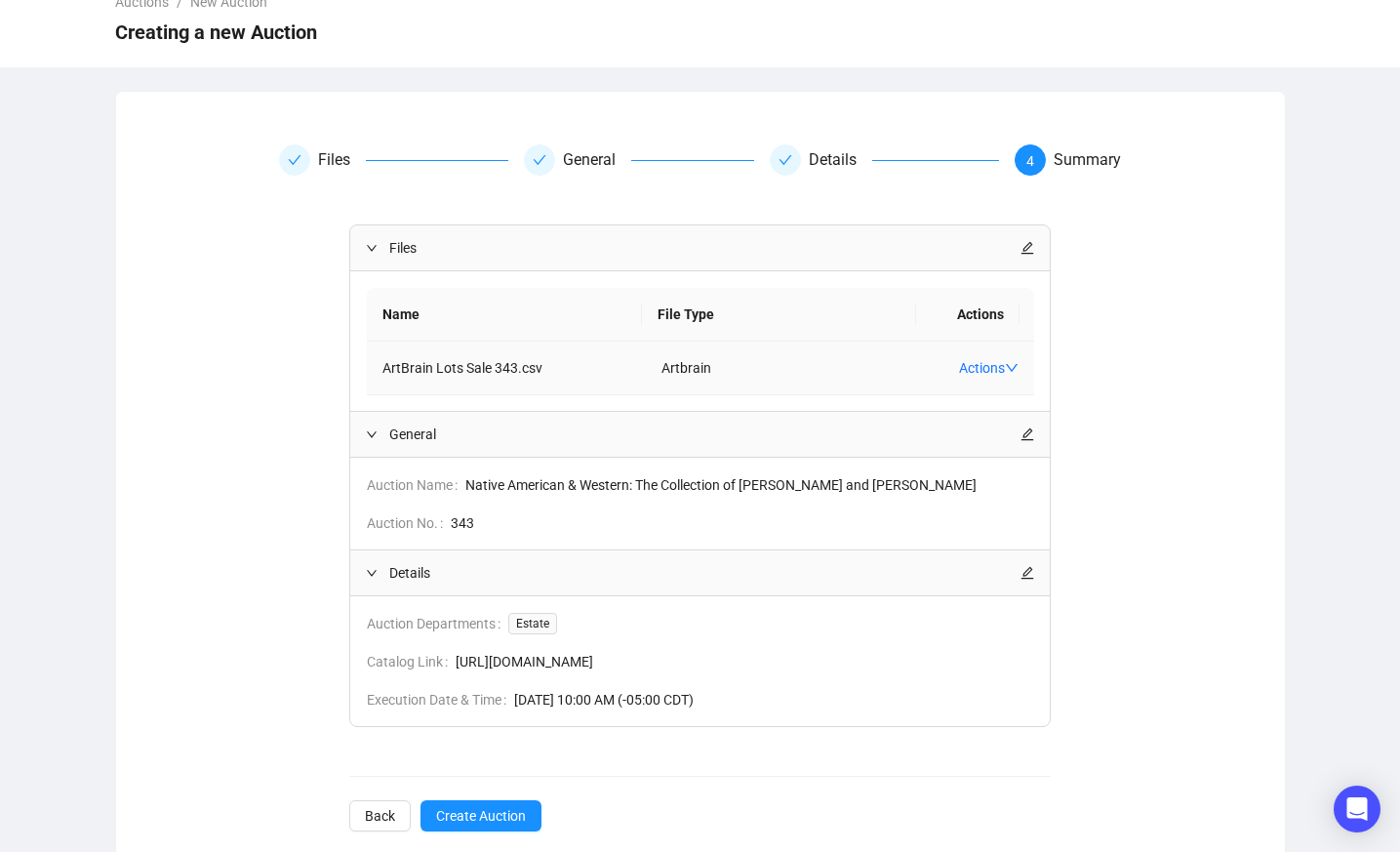
scroll to position [134, 0]
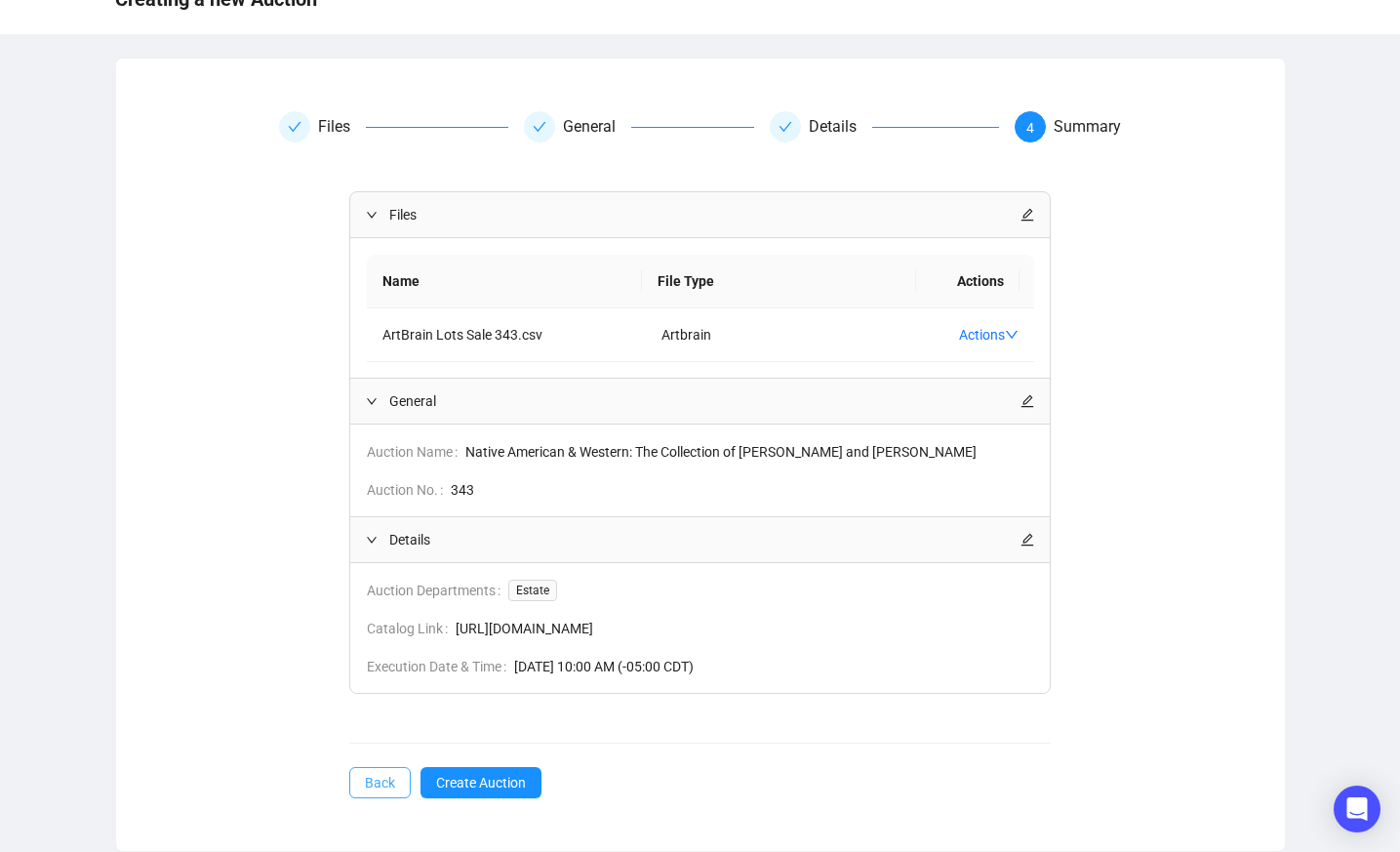
drag, startPoint x: 345, startPoint y: 787, endPoint x: 360, endPoint y: 789, distance: 15.1
click at [357, 789] on div "Files Name File Type Actions ArtBrain Lots Sale 343.csv Artbrain Actions Genera…" at bounding box center [700, 495] width 842 height 607
click at [373, 790] on span "Back" at bounding box center [380, 782] width 30 height 22
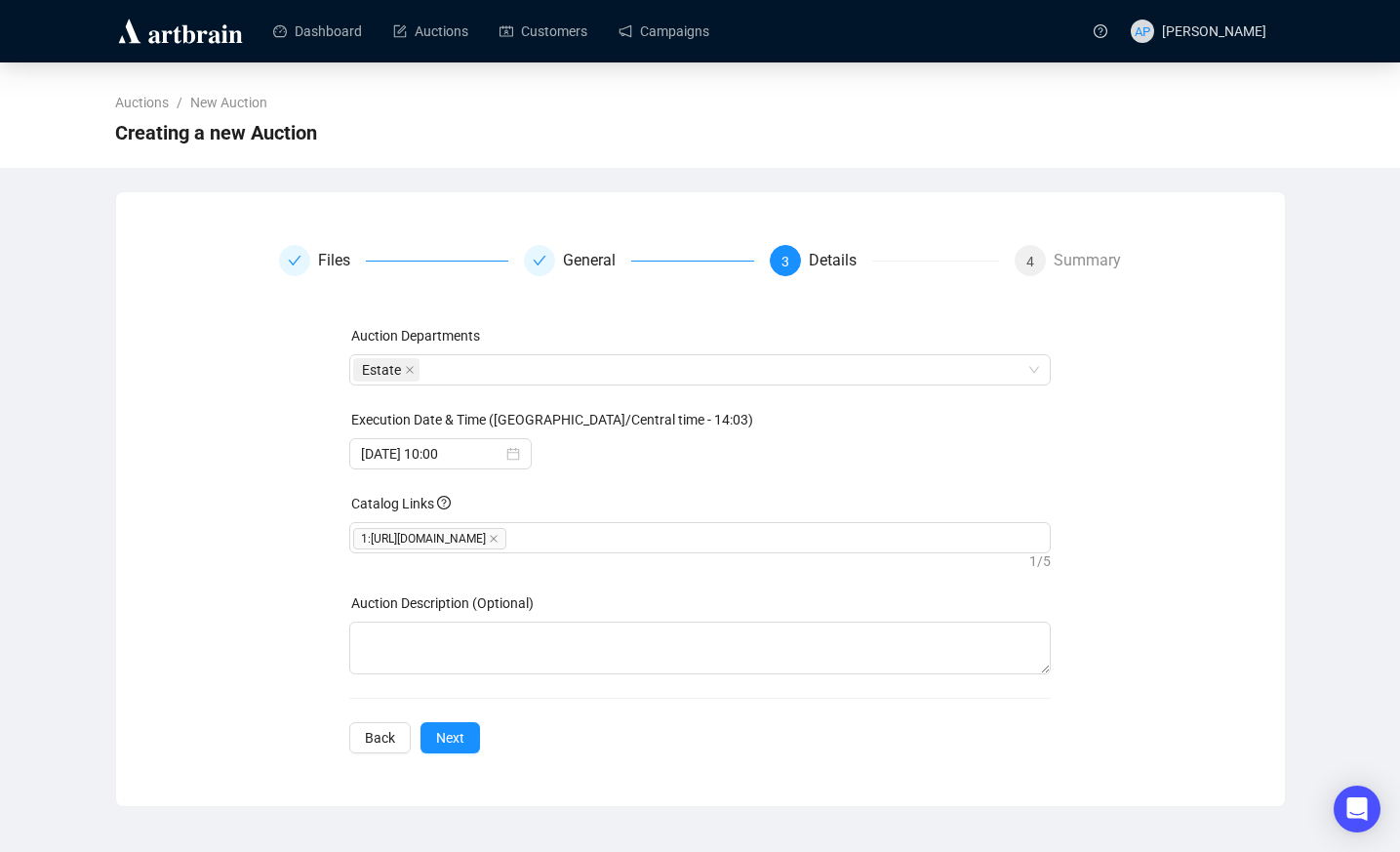
scroll to position [0, 0]
click at [470, 740] on button "Next" at bounding box center [458, 737] width 60 height 31
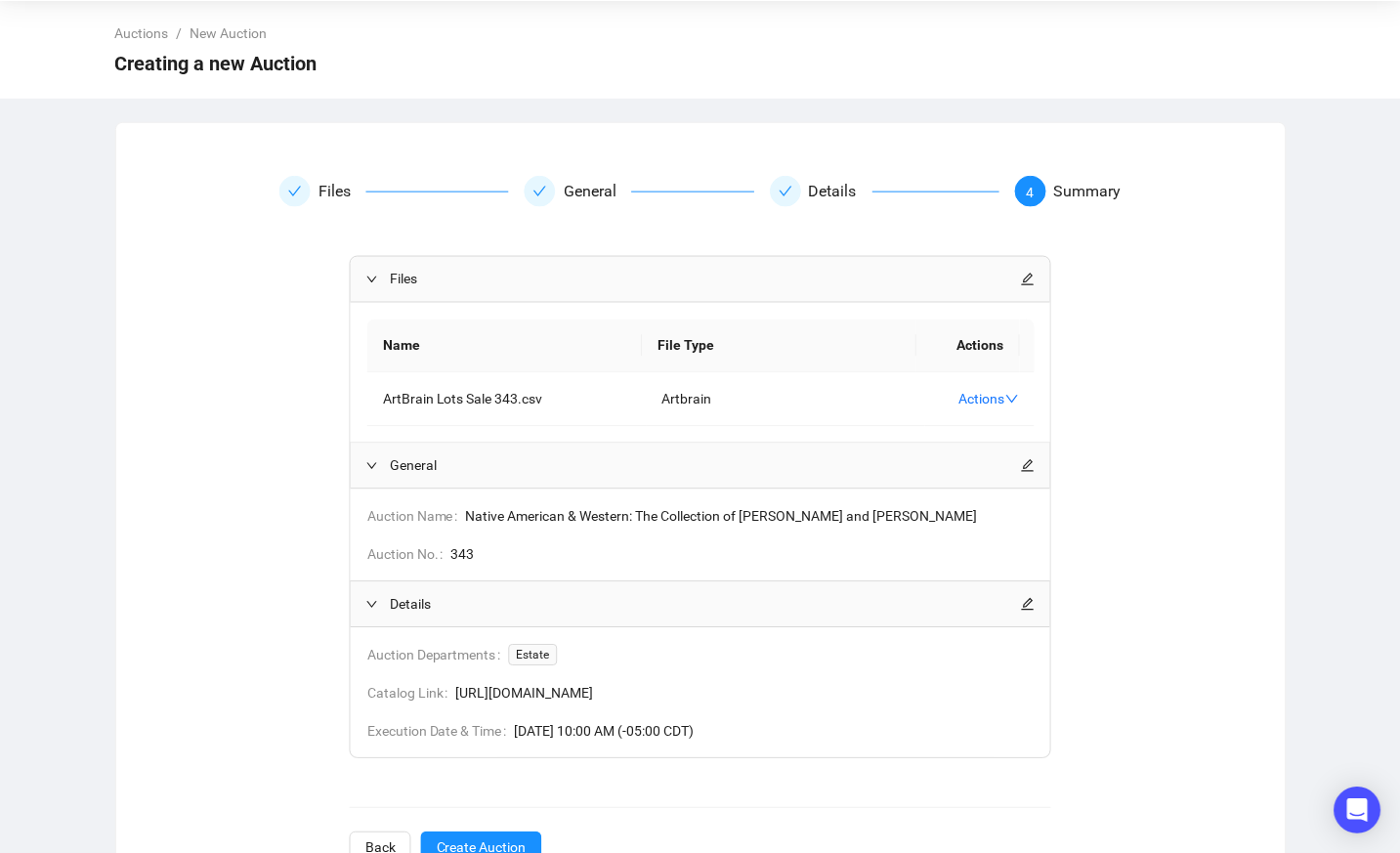
scroll to position [134, 0]
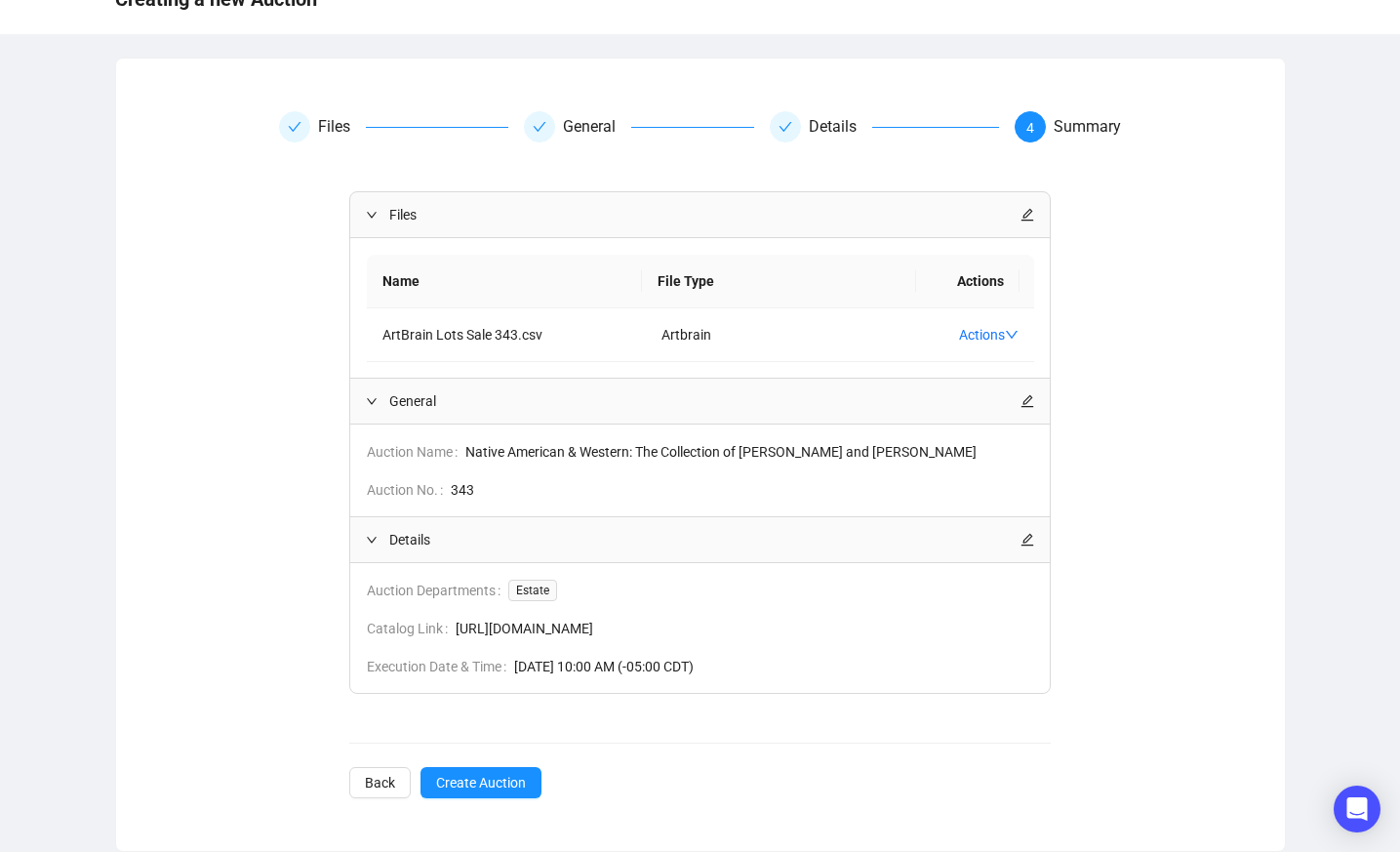
drag, startPoint x: 792, startPoint y: 443, endPoint x: 814, endPoint y: 444, distance: 22.0
click at [792, 443] on span "Native American & Western: The Collection of James and Joyce Huber" at bounding box center [749, 452] width 569 height 22
click at [490, 782] on span "Create Auction" at bounding box center [481, 782] width 90 height 22
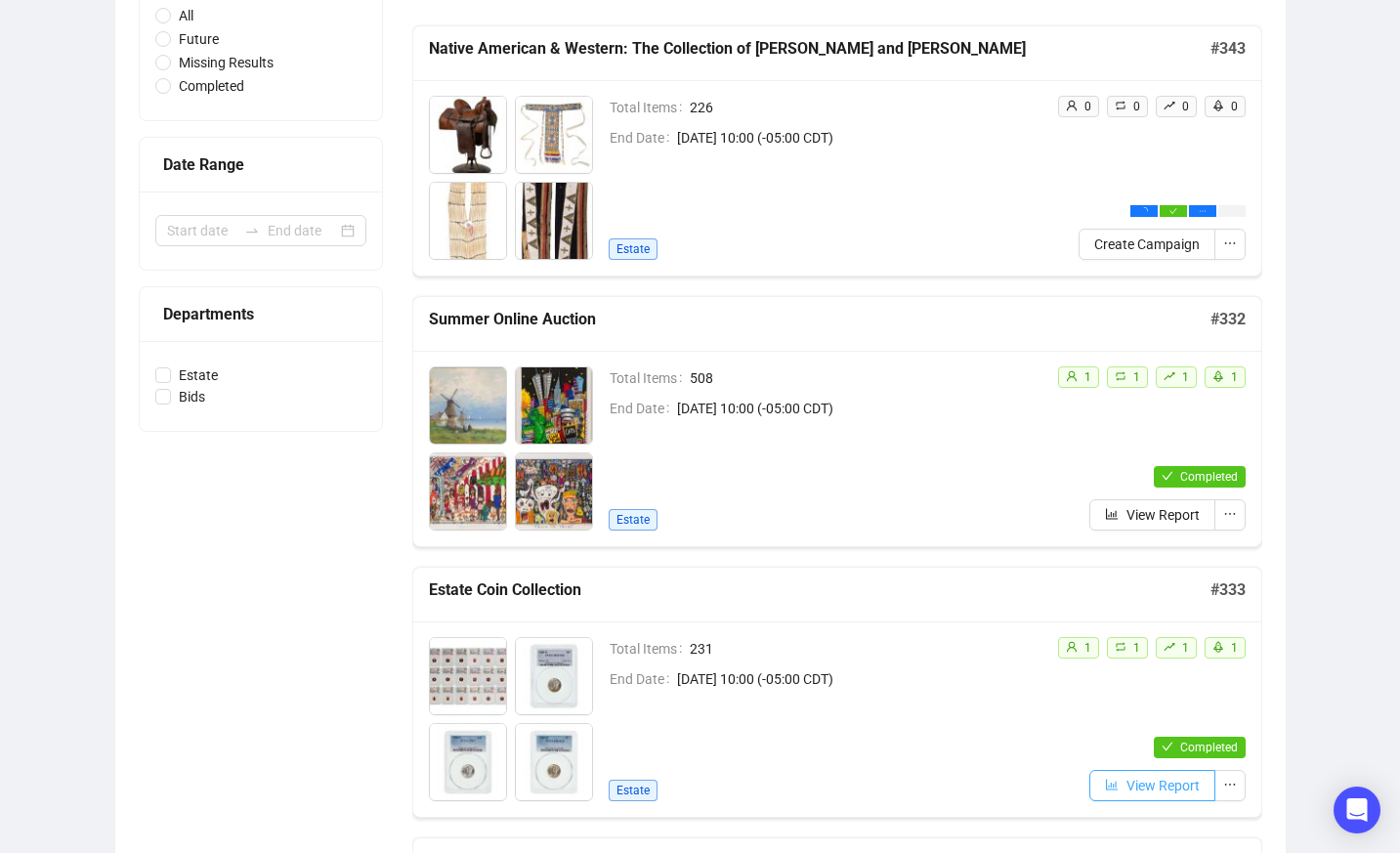
scroll to position [330, 0]
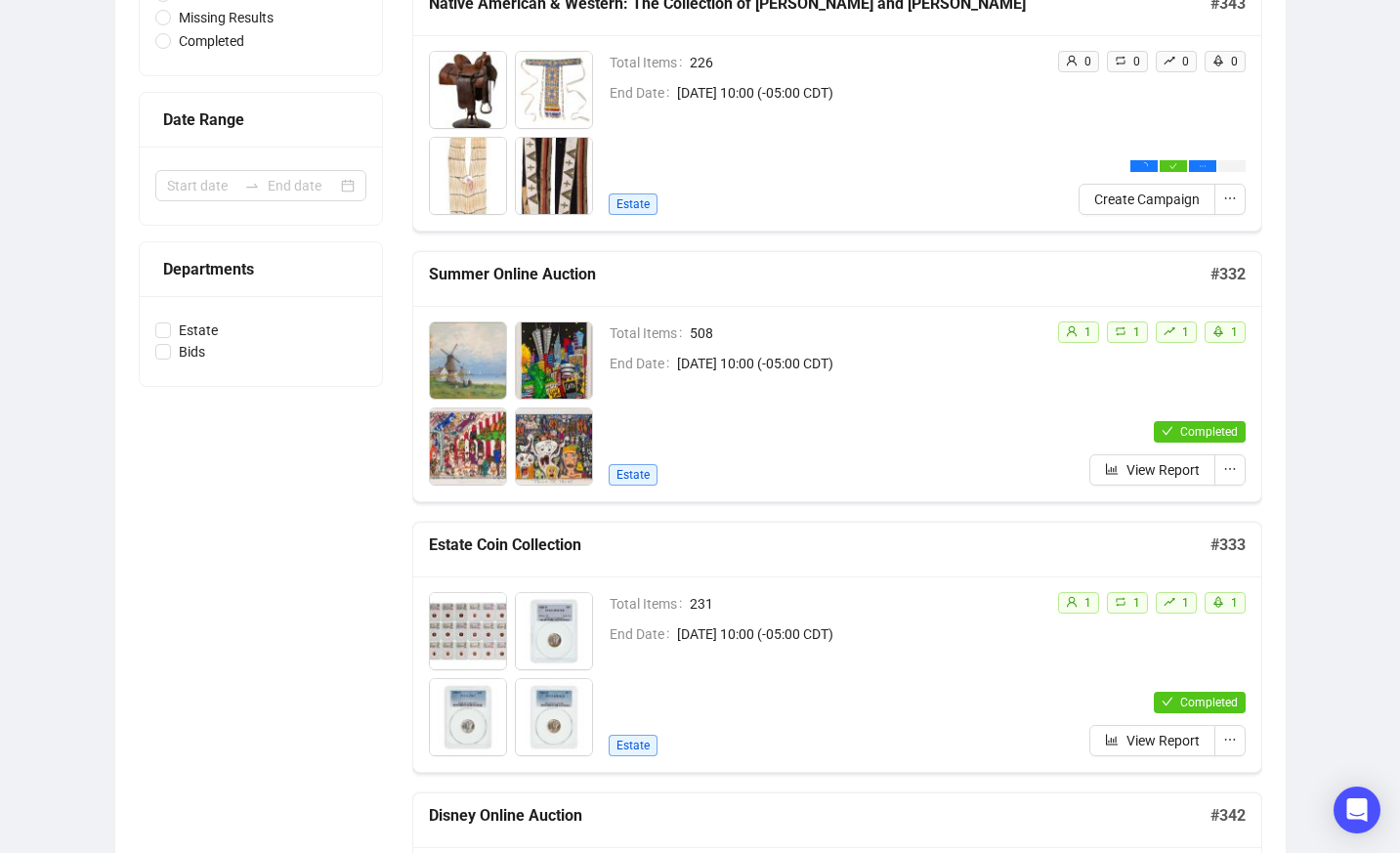
click at [881, 210] on div "Estate" at bounding box center [824, 205] width 433 height 22
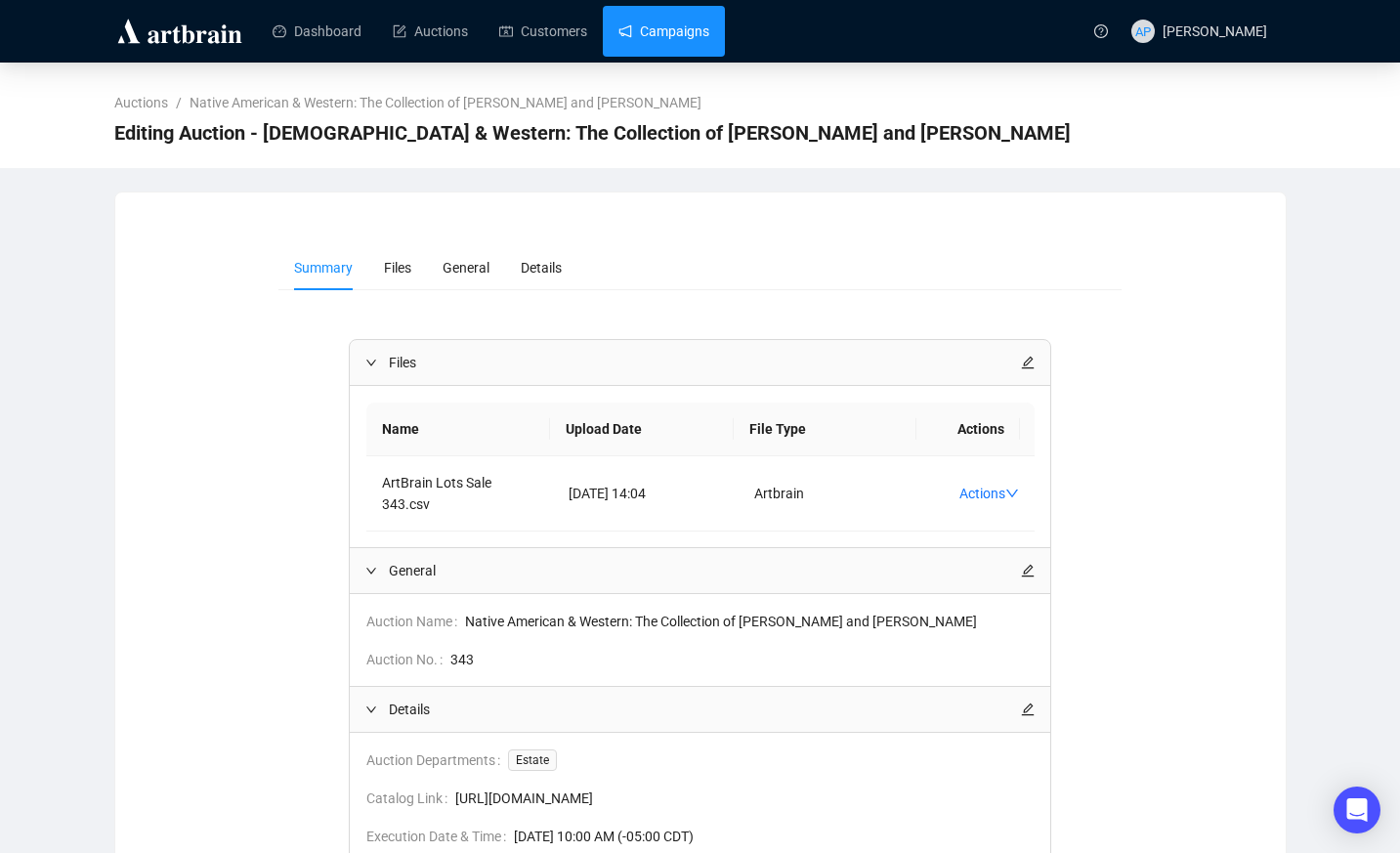
click at [695, 30] on link "Campaigns" at bounding box center [664, 31] width 91 height 51
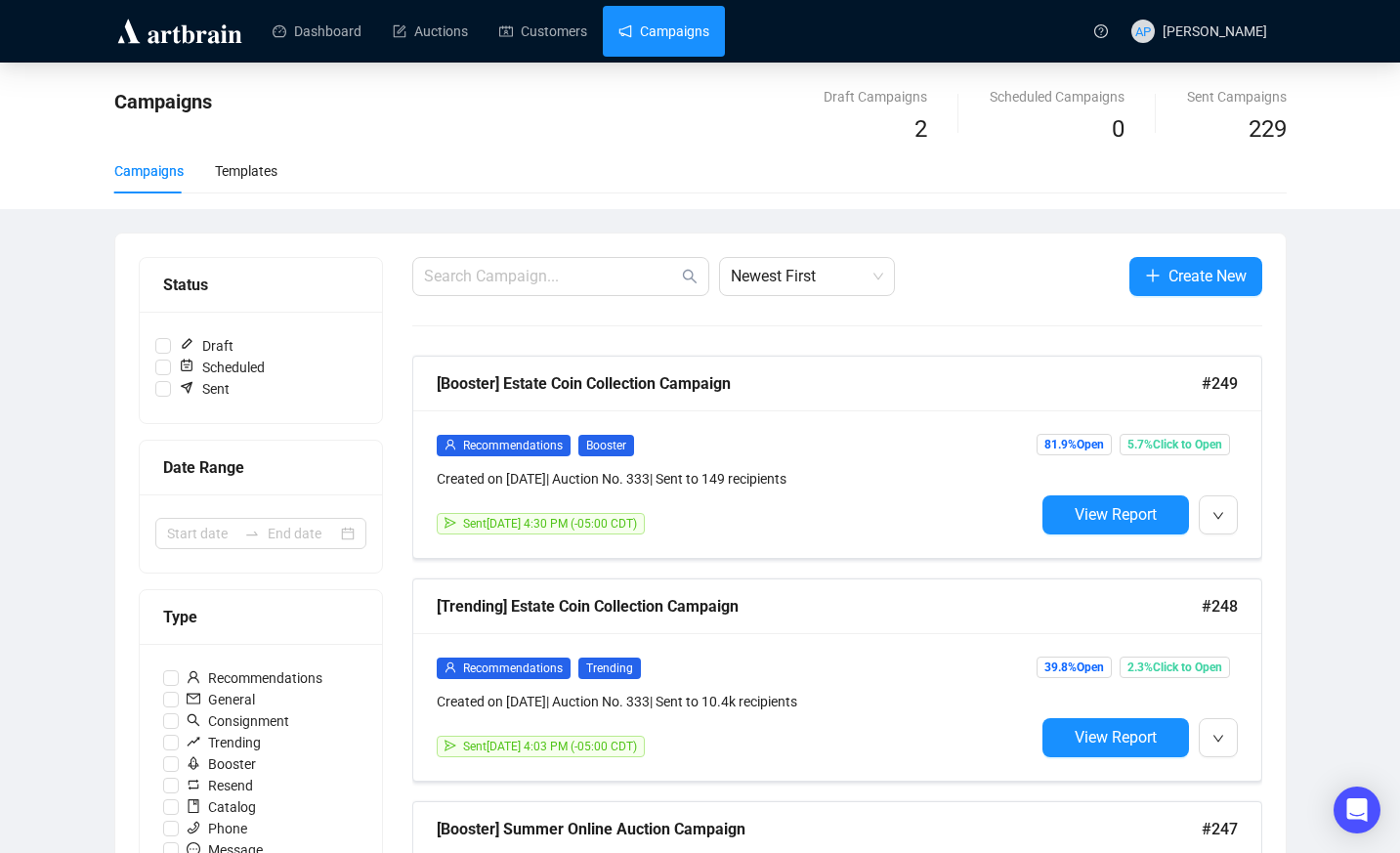
click at [913, 185] on div "Campaigns Templates" at bounding box center [700, 171] width 1172 height 45
click at [1163, 293] on button "Create New" at bounding box center [1195, 276] width 133 height 39
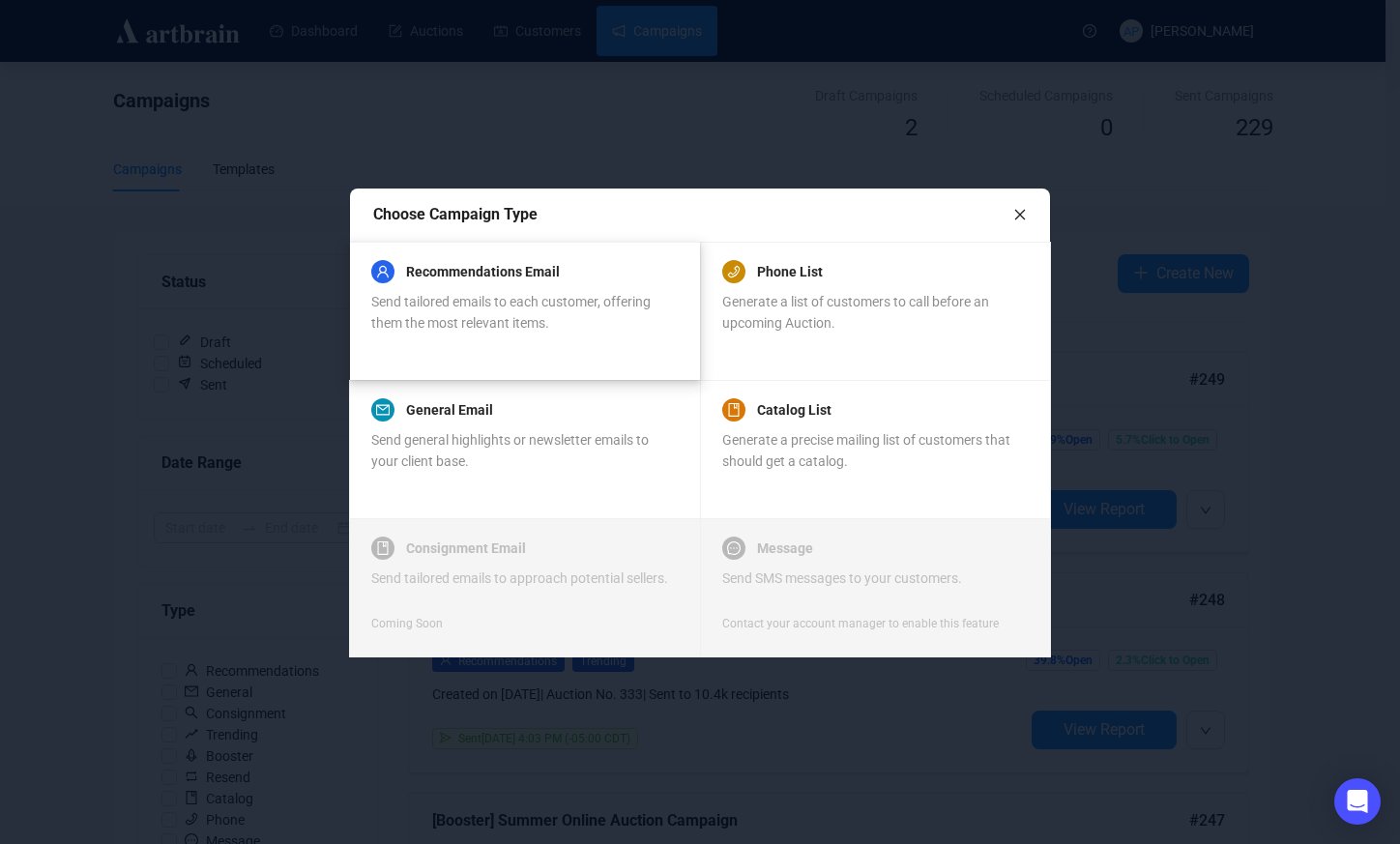
click at [613, 295] on span "Send tailored emails to each customer, offering them the most relevant items." at bounding box center [510, 311] width 280 height 37
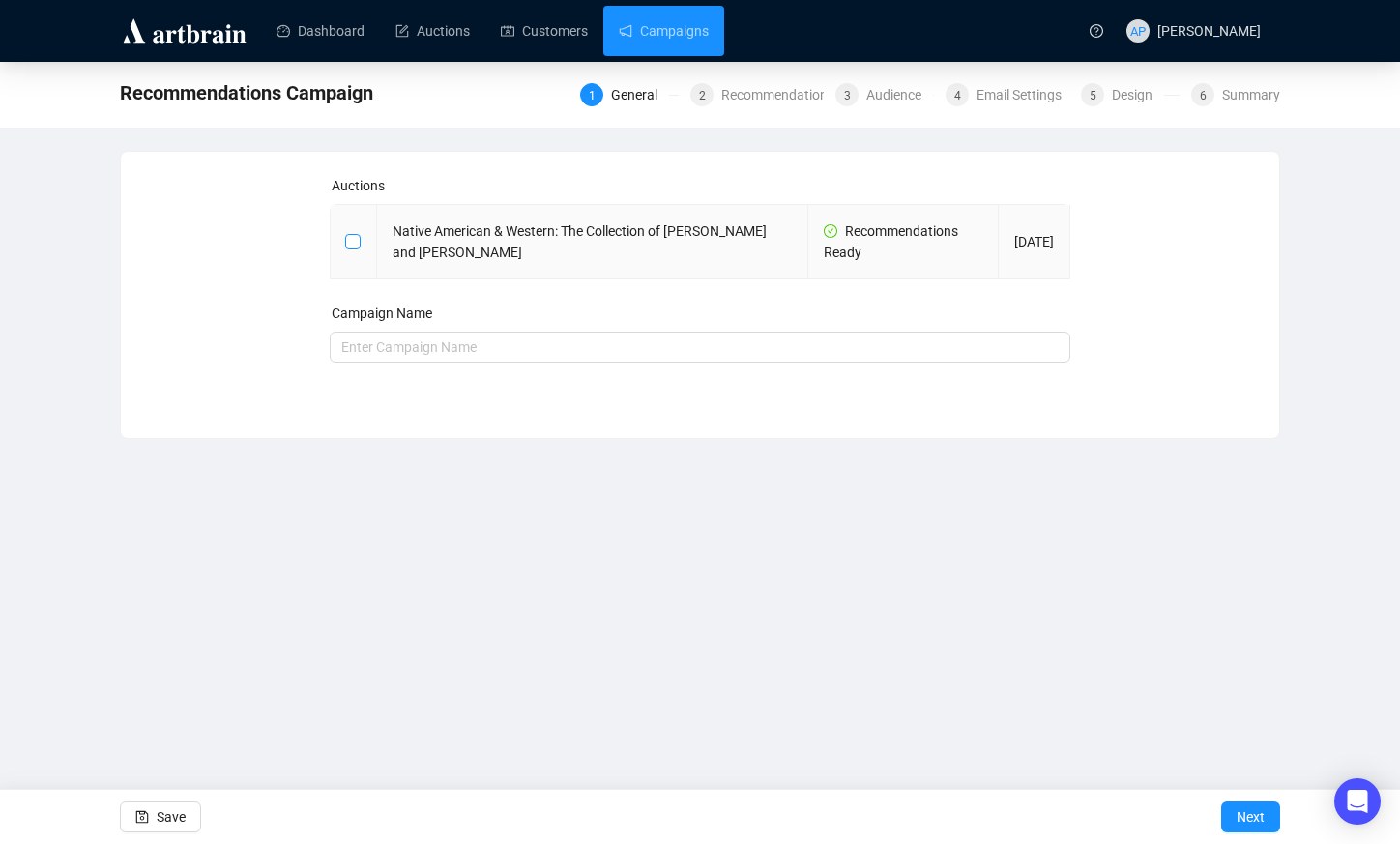
click at [346, 242] on input "checkbox" at bounding box center [352, 241] width 14 height 14
checkbox input "true"
type input "Native American & Western: The Collection of [PERSON_NAME] and [PERSON_NAME] Ca…"
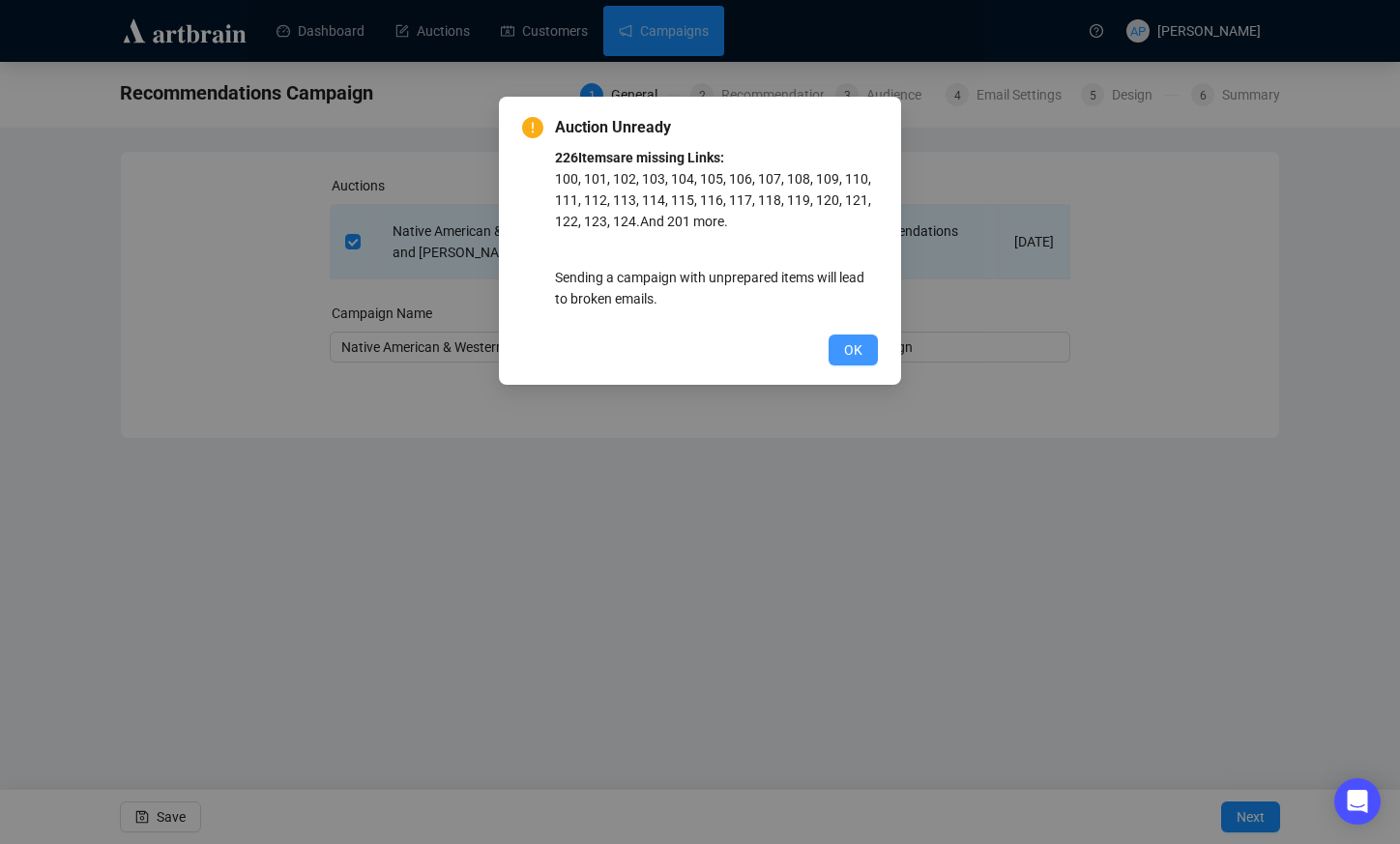
click at [851, 349] on span "OK" at bounding box center [853, 350] width 19 height 22
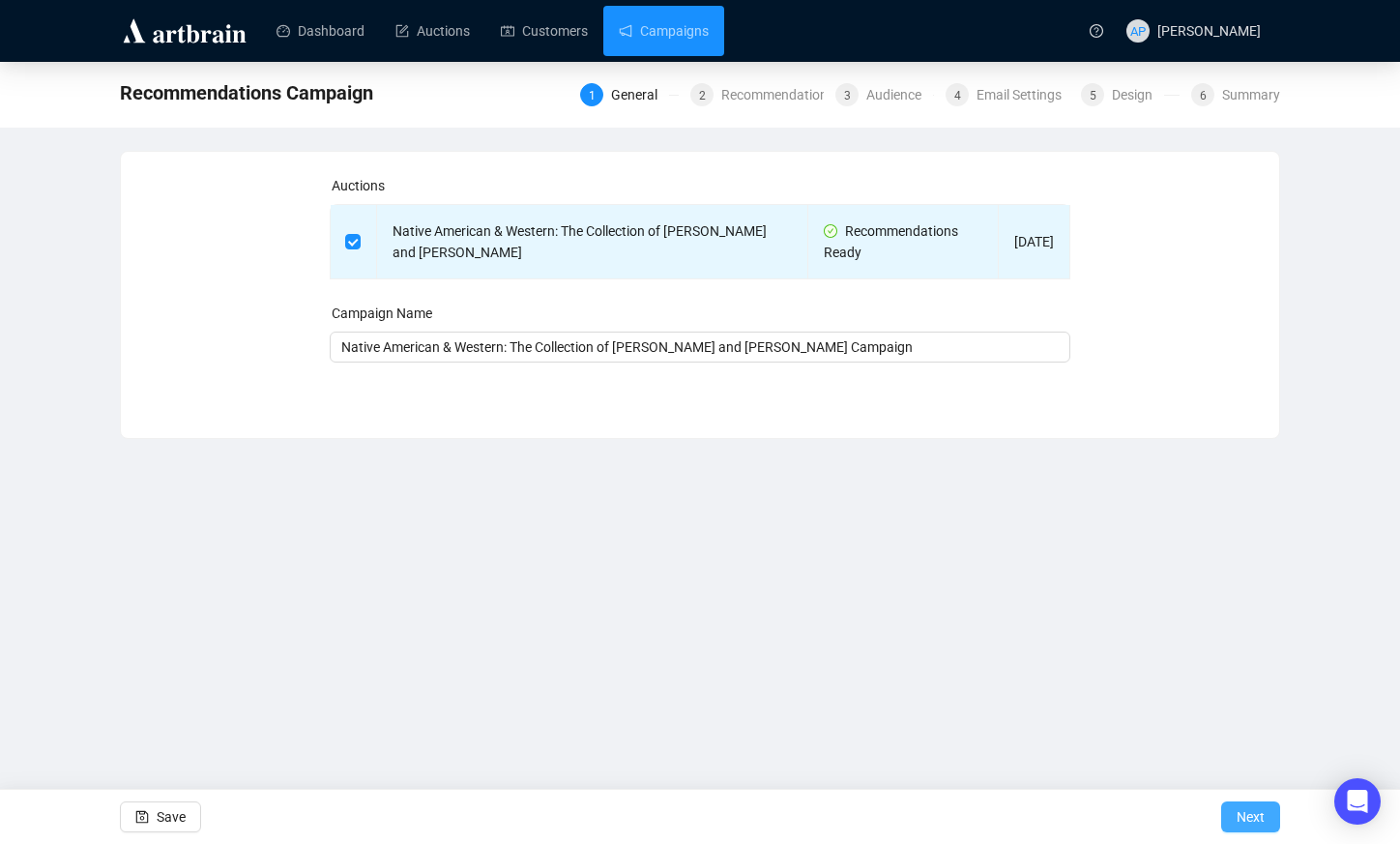
click at [1253, 812] on span "Next" at bounding box center [1250, 816] width 28 height 54
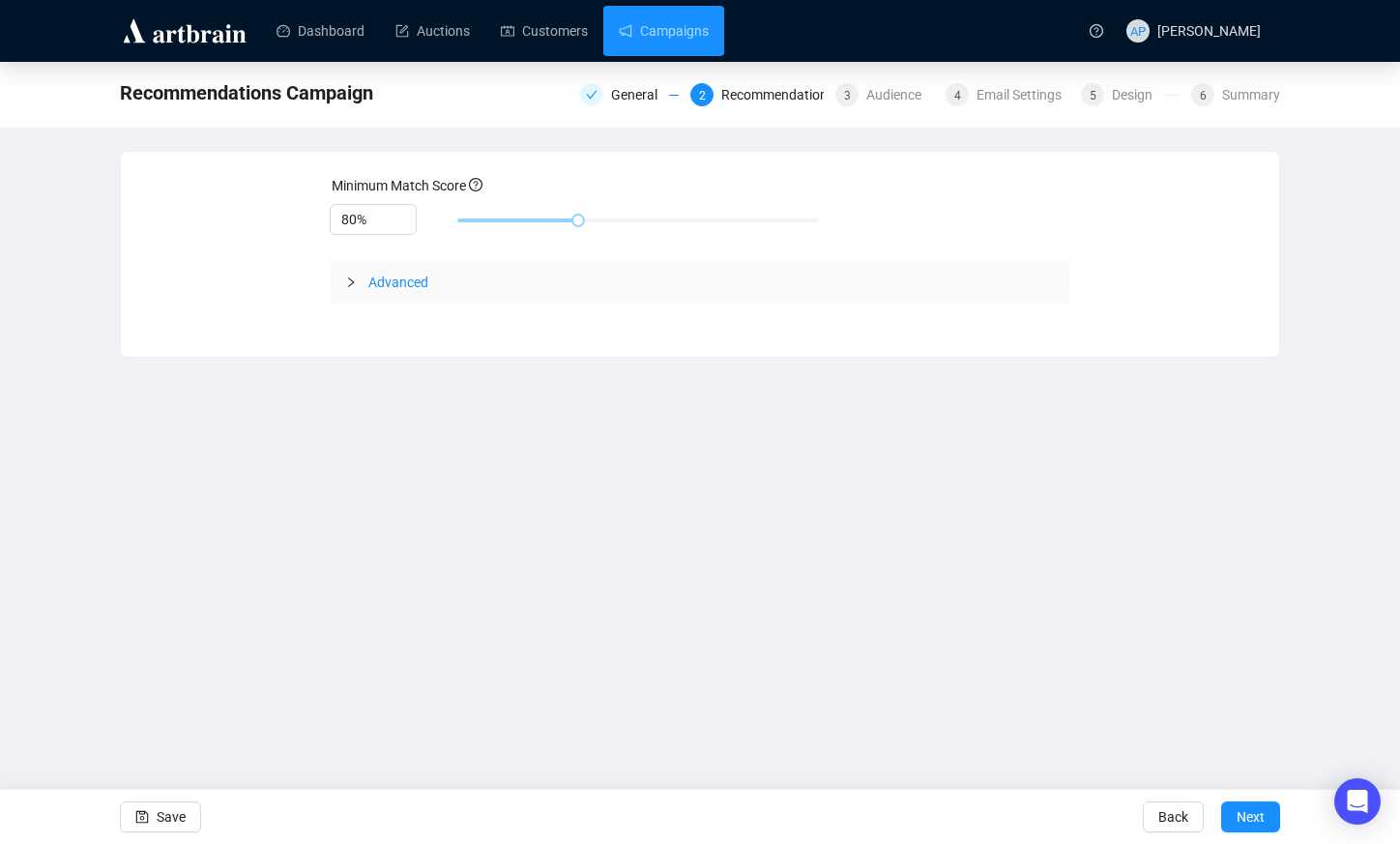
click at [383, 283] on span "Advanced" at bounding box center [398, 283] width 60 height 16
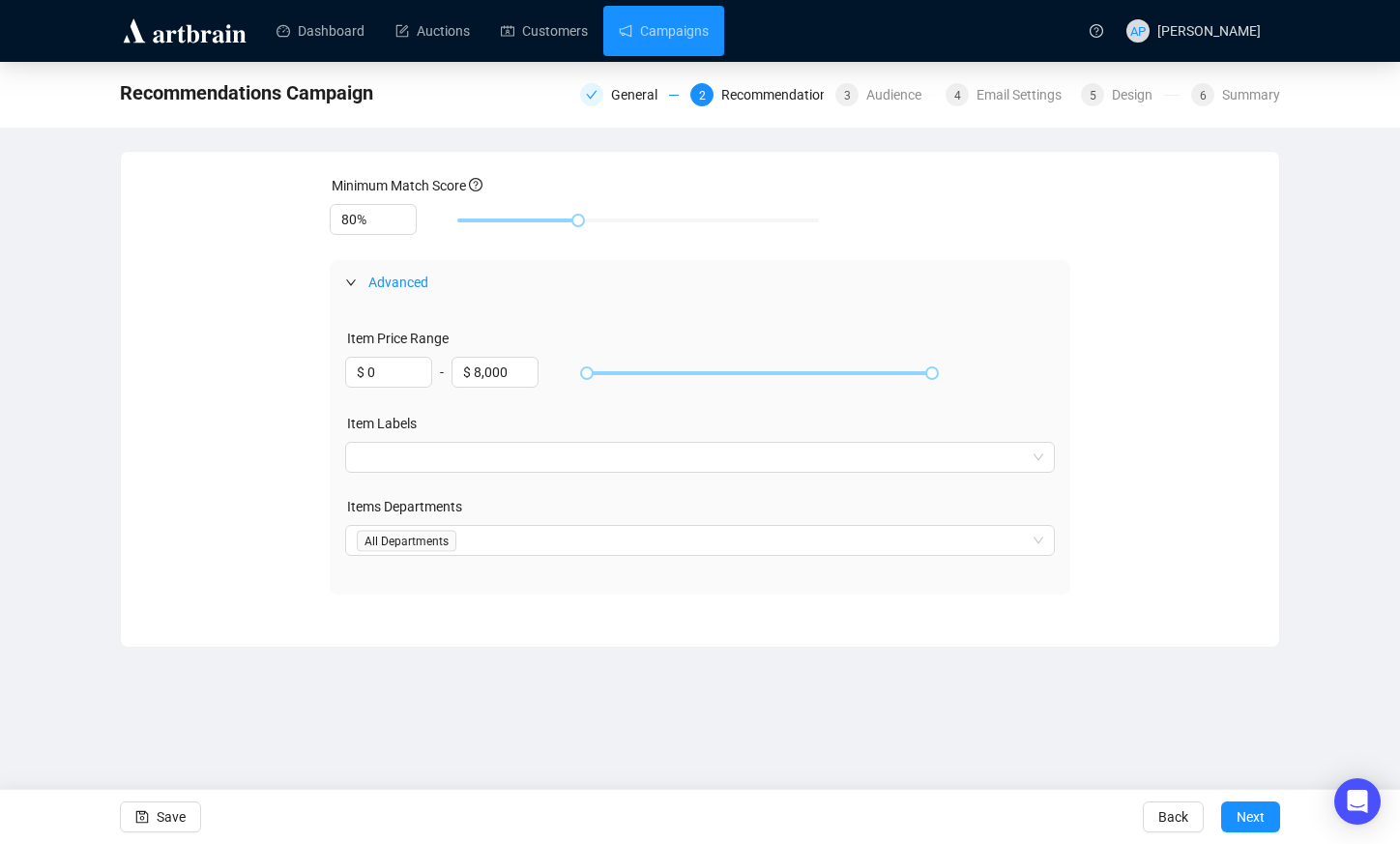
click at [672, 654] on div "Dashboard Auctions Customers Campaigns AP Alexis Pullman Recommendations Campai…" at bounding box center [700, 422] width 1400 height 844
click at [925, 458] on div at bounding box center [690, 457] width 682 height 27
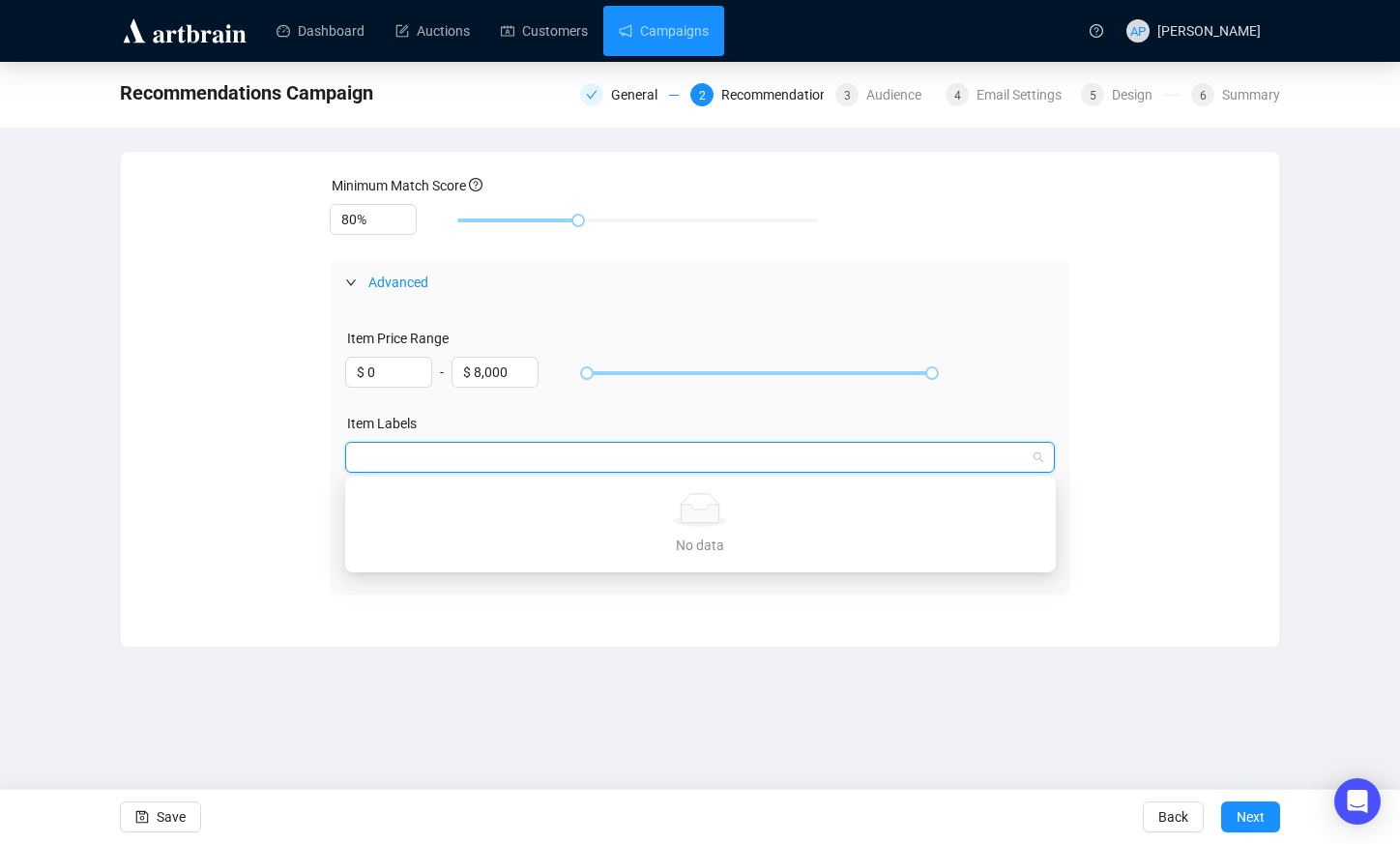
click at [1019, 458] on div at bounding box center [690, 457] width 682 height 27
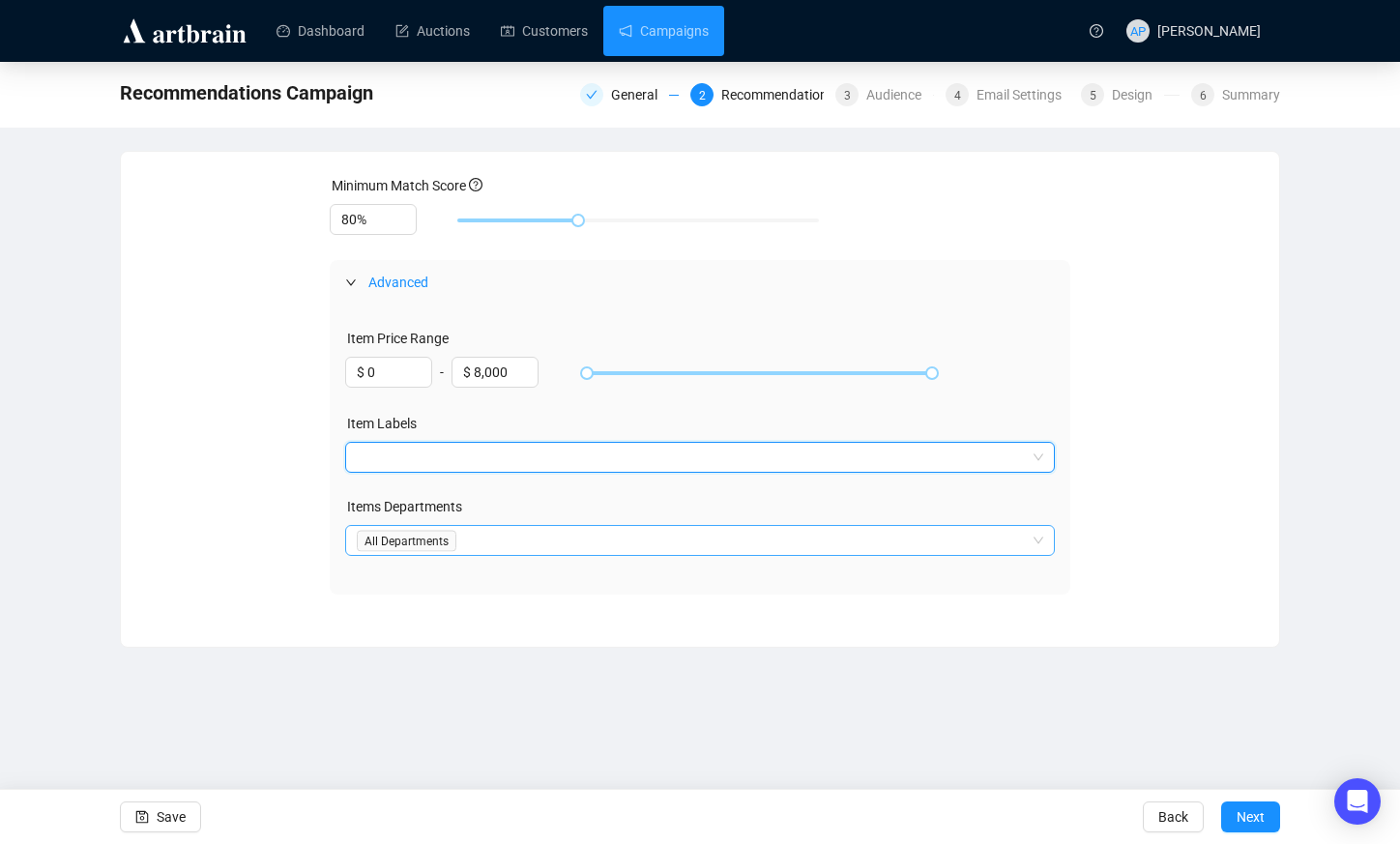
click at [1034, 547] on div "All Departments" at bounding box center [700, 540] width 711 height 31
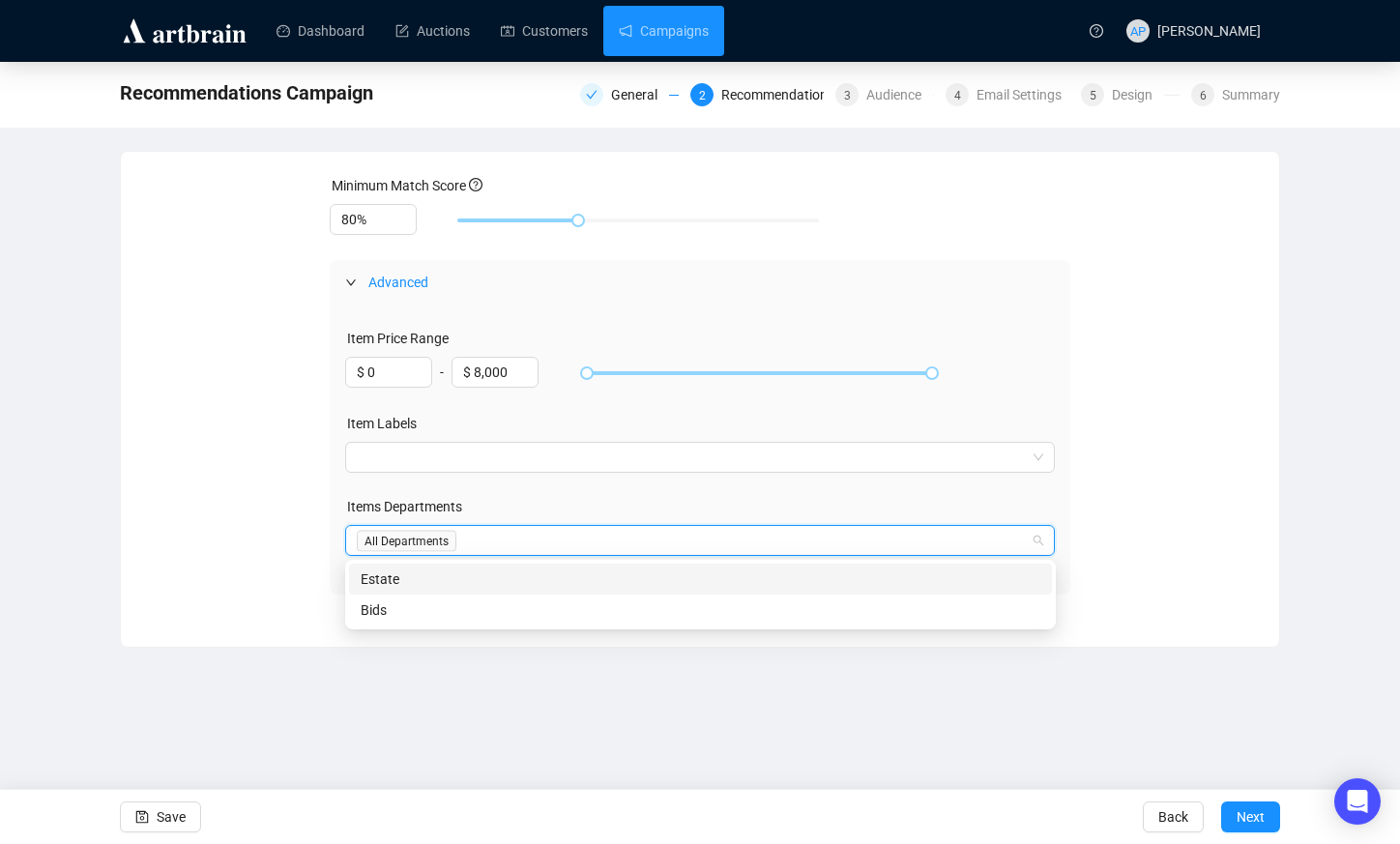
click at [1034, 547] on div "All Departments" at bounding box center [700, 540] width 711 height 31
click at [350, 279] on icon "expanded" at bounding box center [351, 283] width 12 height 12
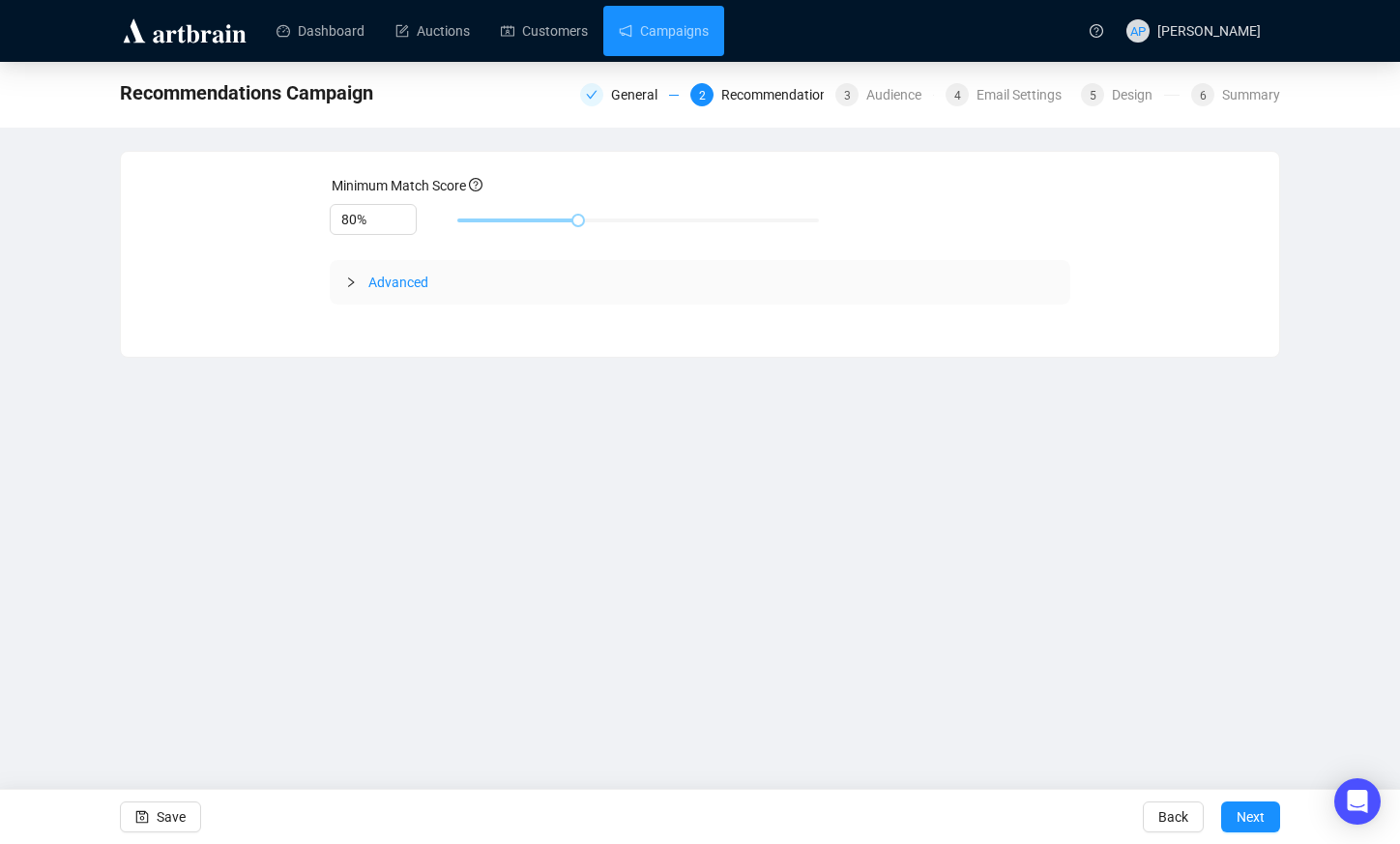
click at [428, 333] on div "Minimum Match Score 80% Advanced Item Price Range $ 0 - $ 8,000 Item Labels Ite…" at bounding box center [699, 254] width 1160 height 207
click at [448, 284] on span "Advanced" at bounding box center [712, 283] width 687 height 22
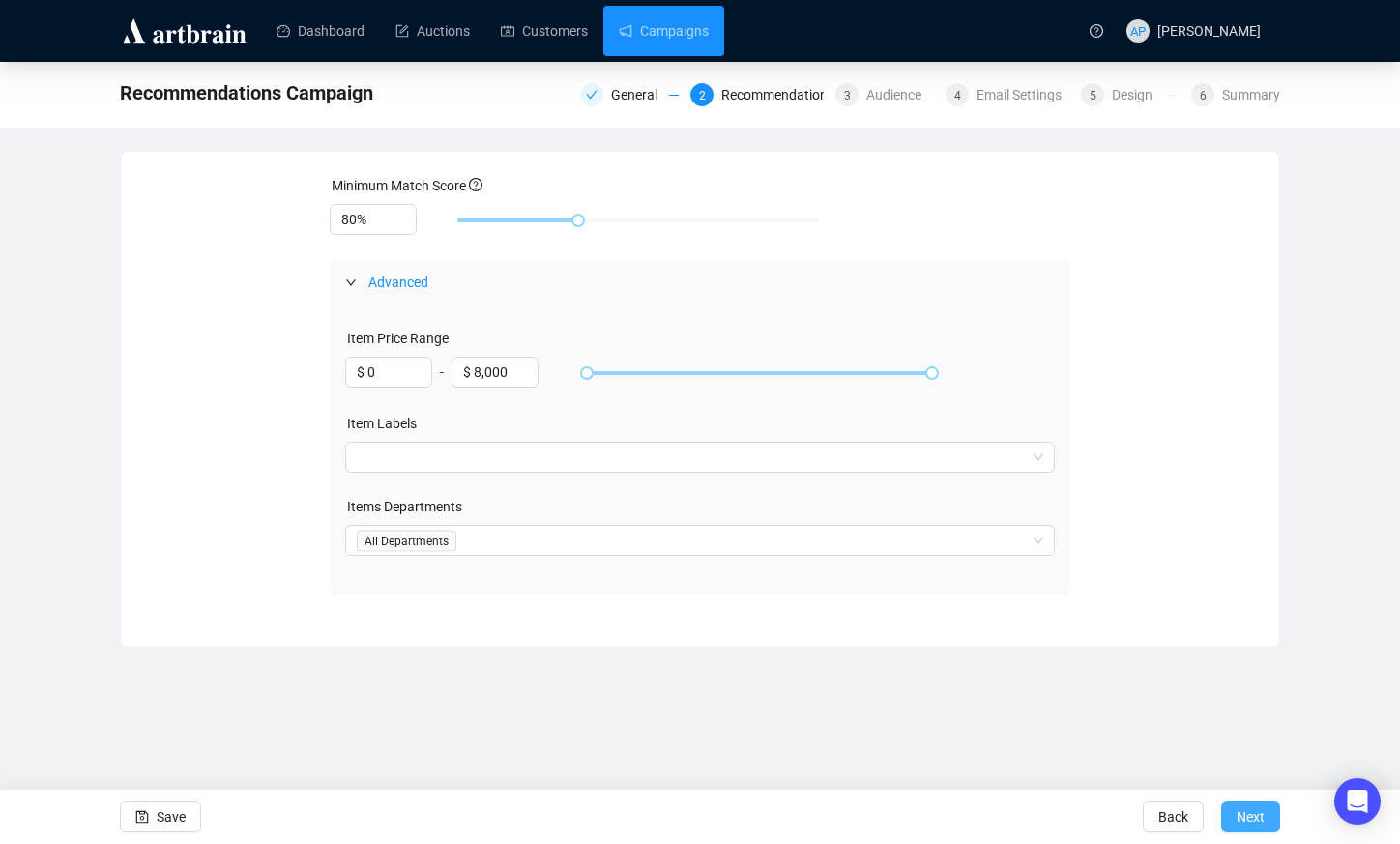
click at [1265, 819] on button "Next" at bounding box center [1251, 816] width 59 height 31
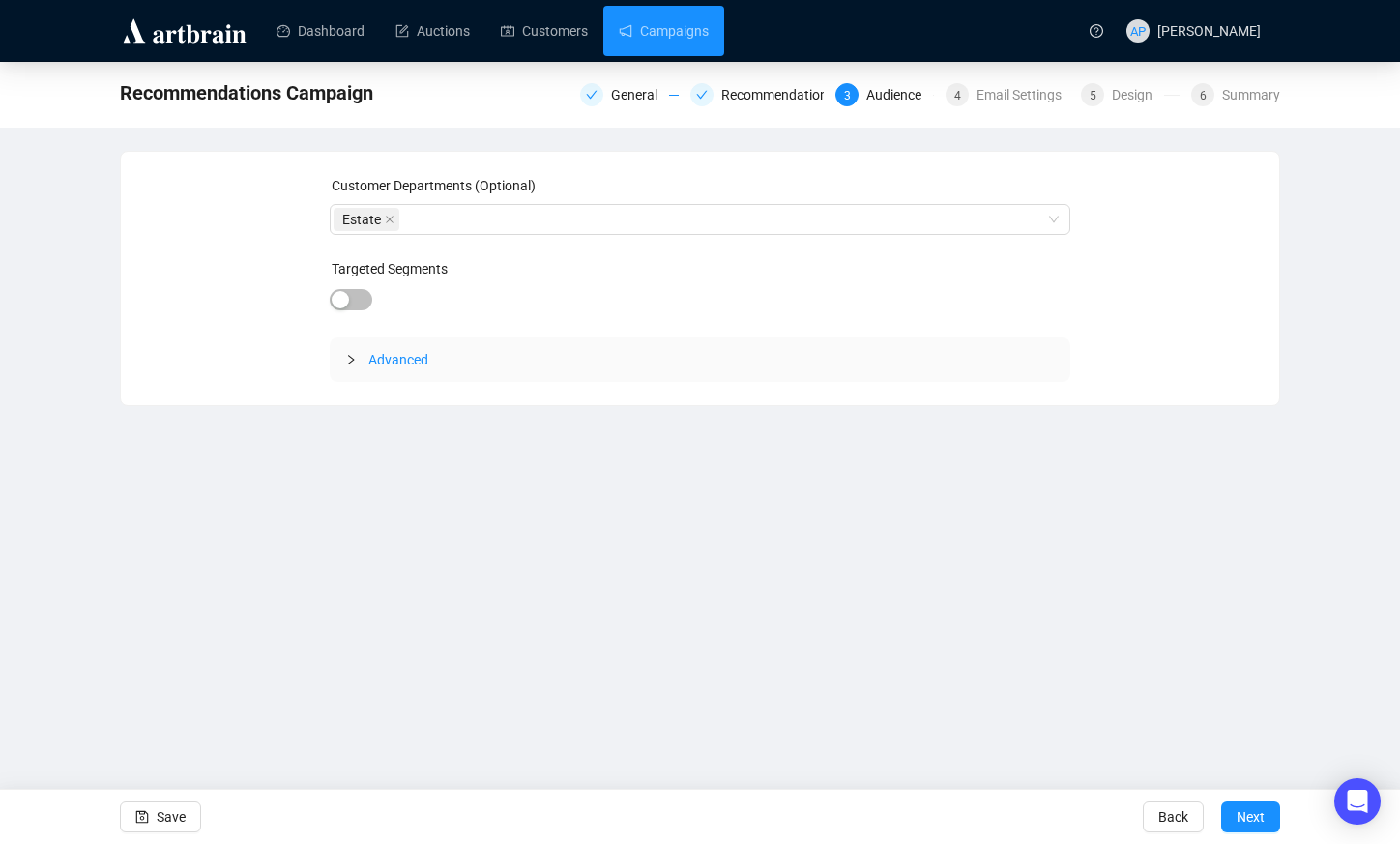
click at [372, 360] on span "Advanced" at bounding box center [398, 360] width 60 height 16
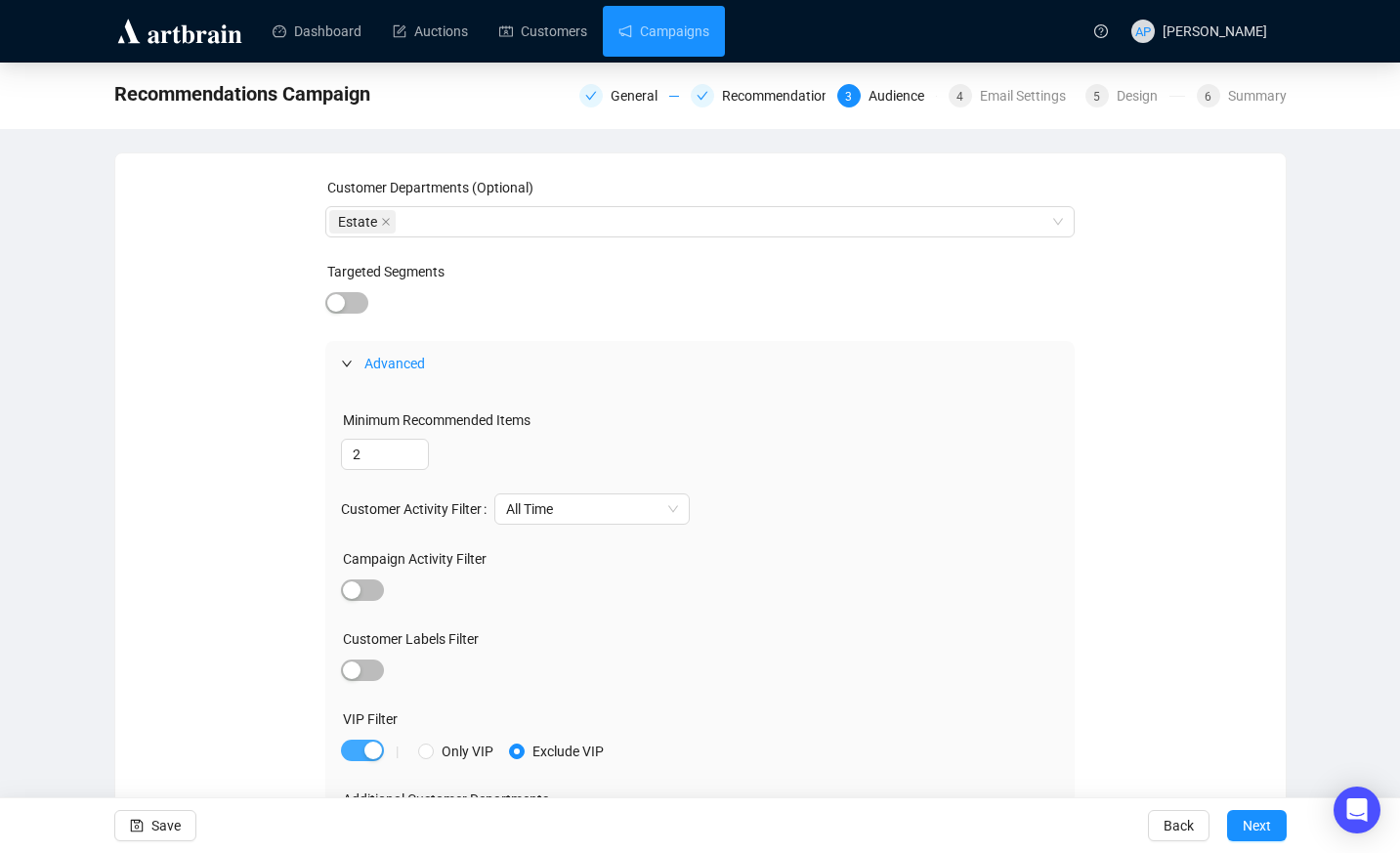
drag, startPoint x: 408, startPoint y: 762, endPoint x: 354, endPoint y: 747, distance: 56.0
click at [387, 758] on div "| Only VIP Exclude VIP" at bounding box center [700, 750] width 718 height 27
click at [345, 742] on span "button" at bounding box center [362, 750] width 43 height 22
click at [1244, 818] on span "Next" at bounding box center [1257, 825] width 28 height 55
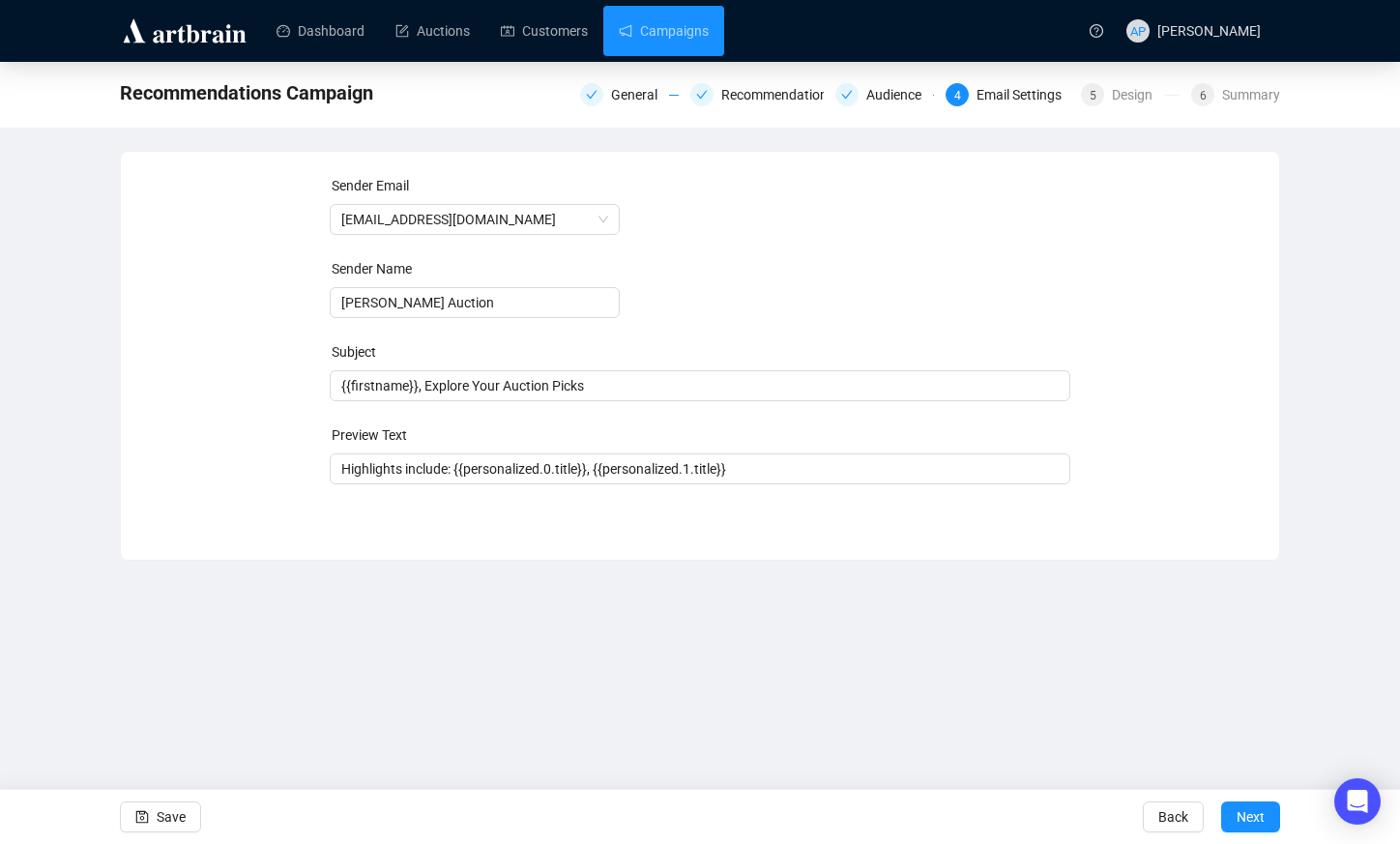
click at [1226, 810] on button "Next" at bounding box center [1251, 816] width 59 height 31
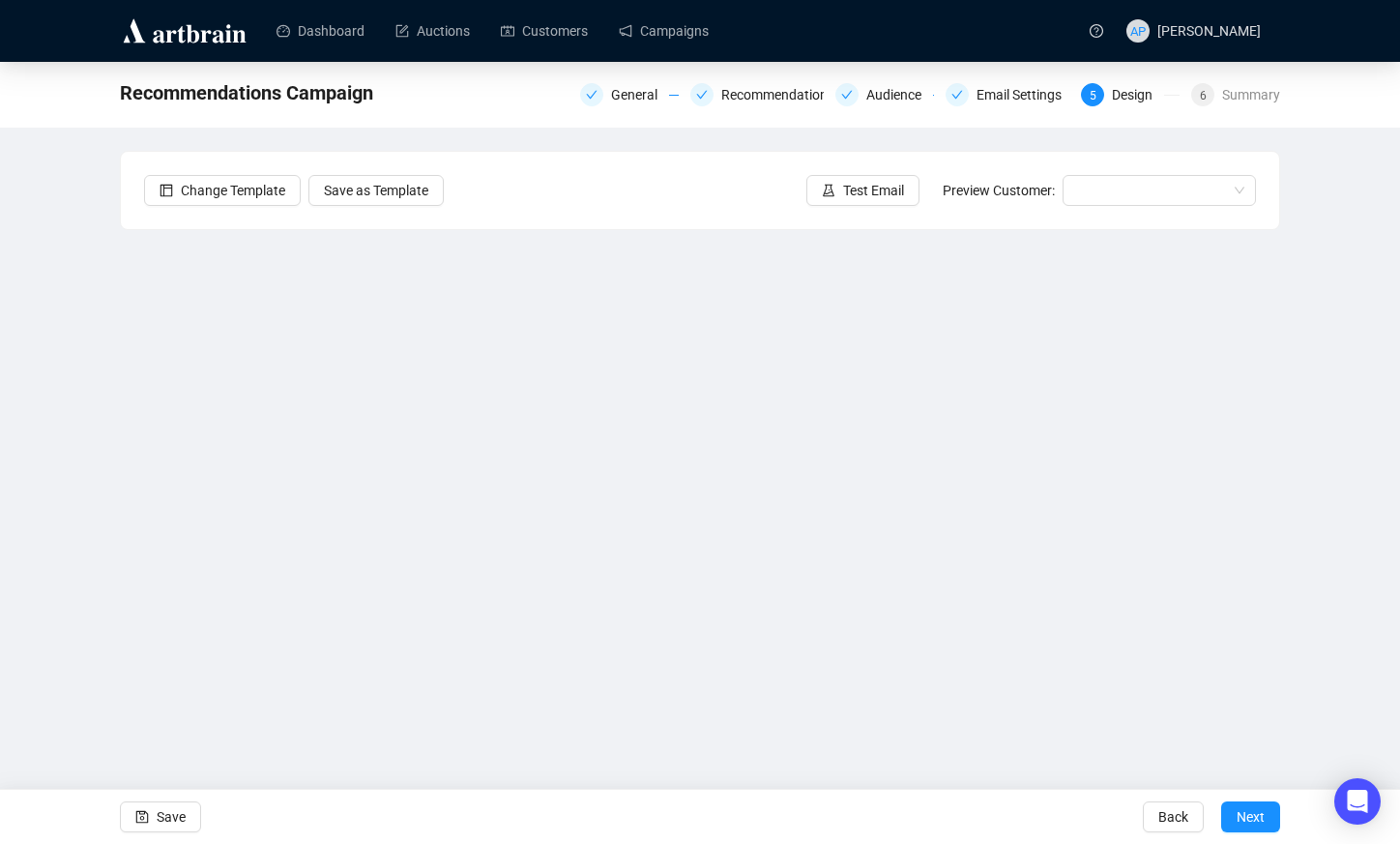
drag, startPoint x: 41, startPoint y: 387, endPoint x: 52, endPoint y: 387, distance: 11.0
click at [41, 387] on div "Recommendations Campaign General Recommendations Audience Email Settings 5 Desi…" at bounding box center [700, 407] width 1400 height 691
click at [82, 431] on div "Recommendations Campaign General Recommendations Audience Email Settings 5 Desi…" at bounding box center [700, 407] width 1400 height 691
click at [842, 792] on div "Save Back Next" at bounding box center [700, 816] width 1400 height 55
click at [161, 818] on span "Save" at bounding box center [170, 816] width 29 height 54
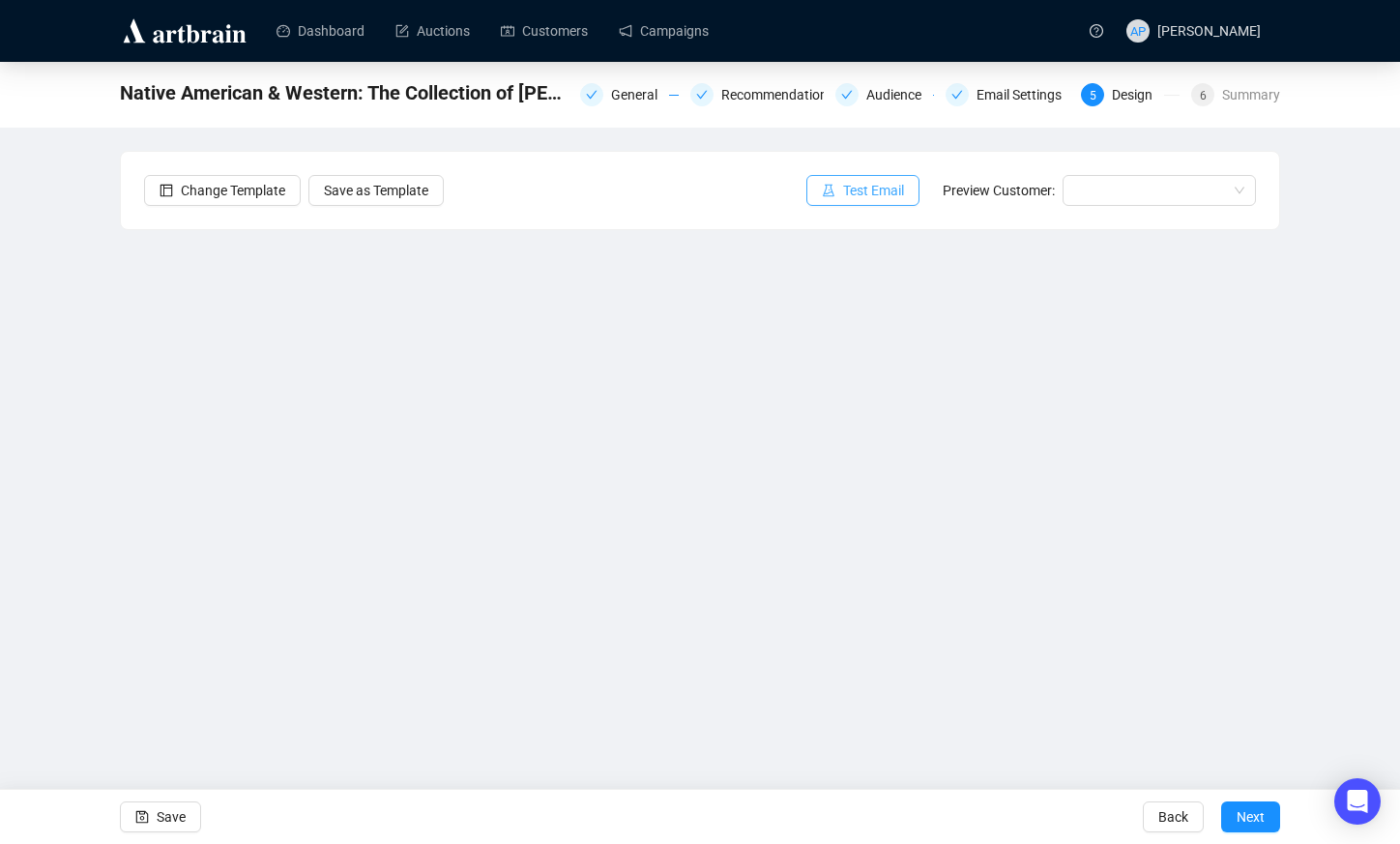
click at [886, 190] on span "Test Email" at bounding box center [874, 191] width 61 height 22
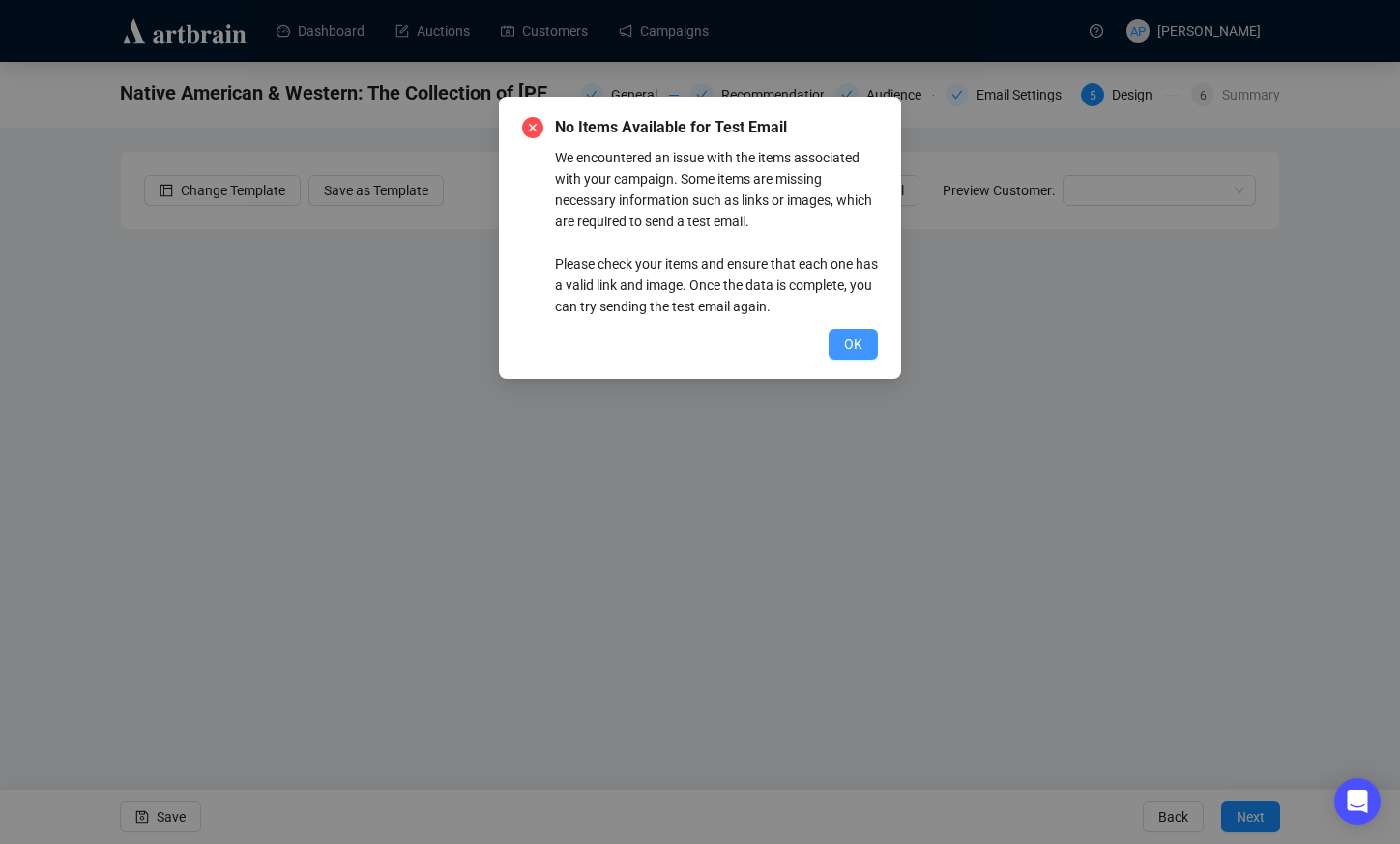
click at [845, 339] on span "OK" at bounding box center [853, 344] width 19 height 22
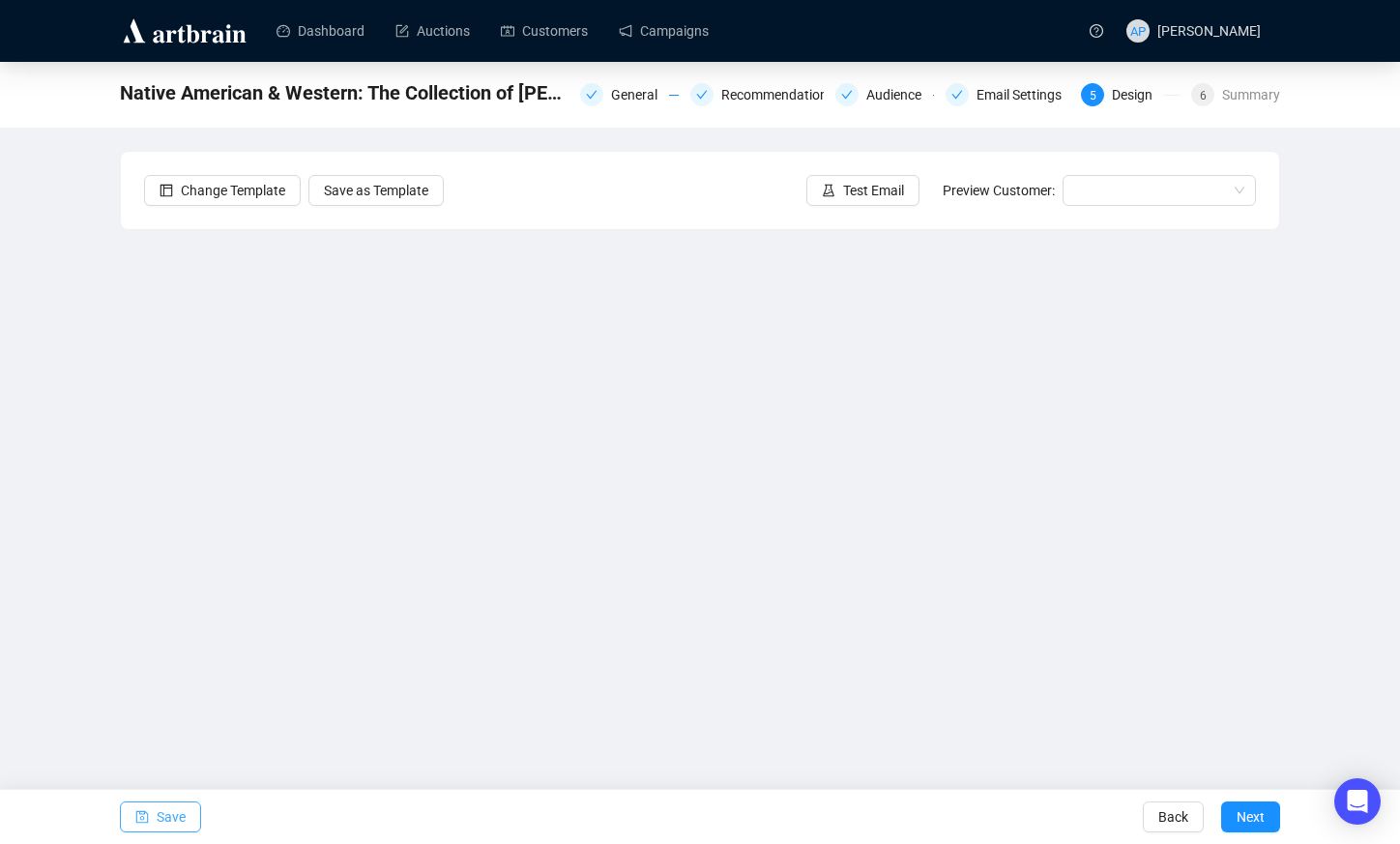
click at [164, 831] on span "Save" at bounding box center [170, 816] width 29 height 54
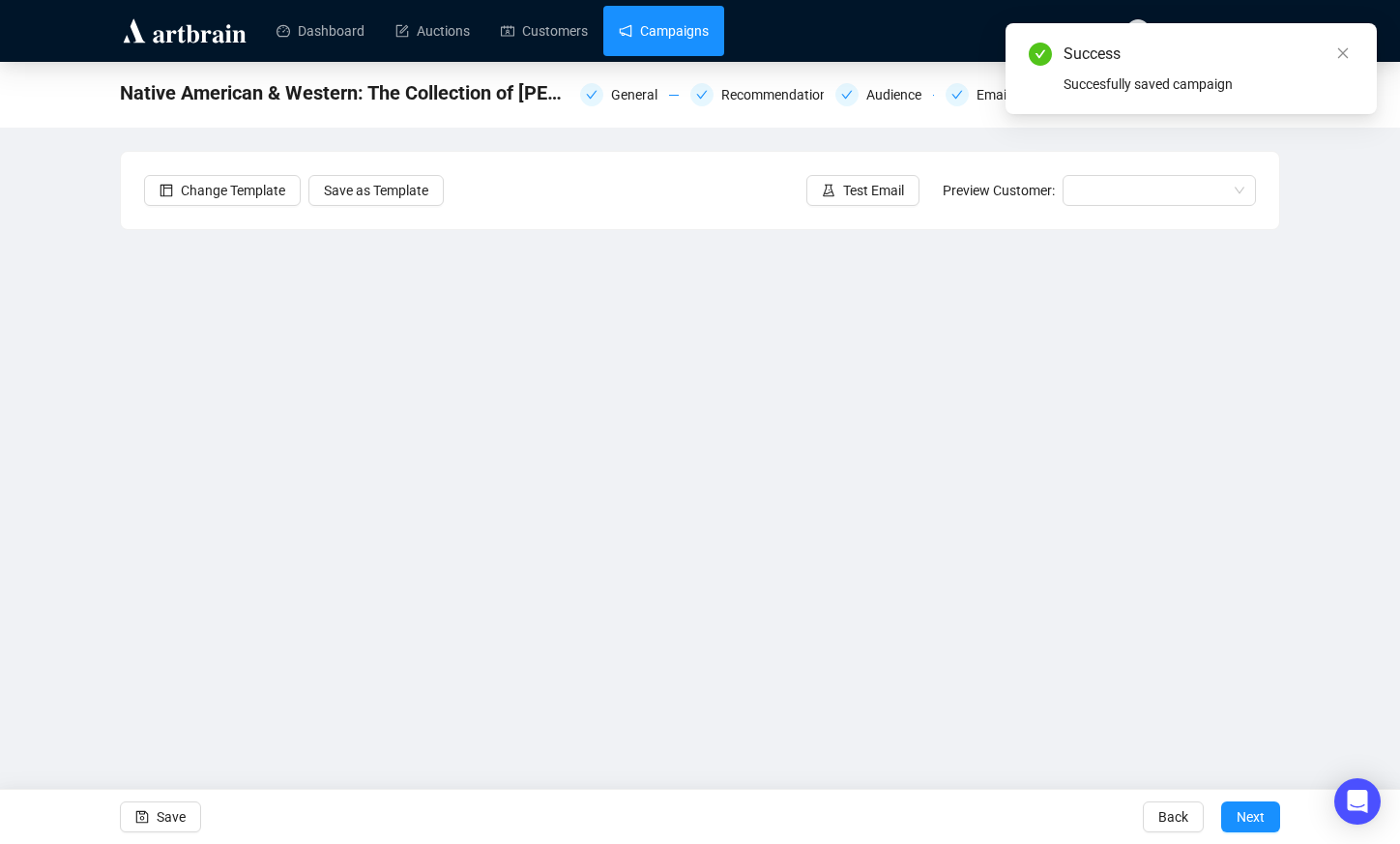
click at [666, 37] on link "Campaigns" at bounding box center [663, 31] width 90 height 50
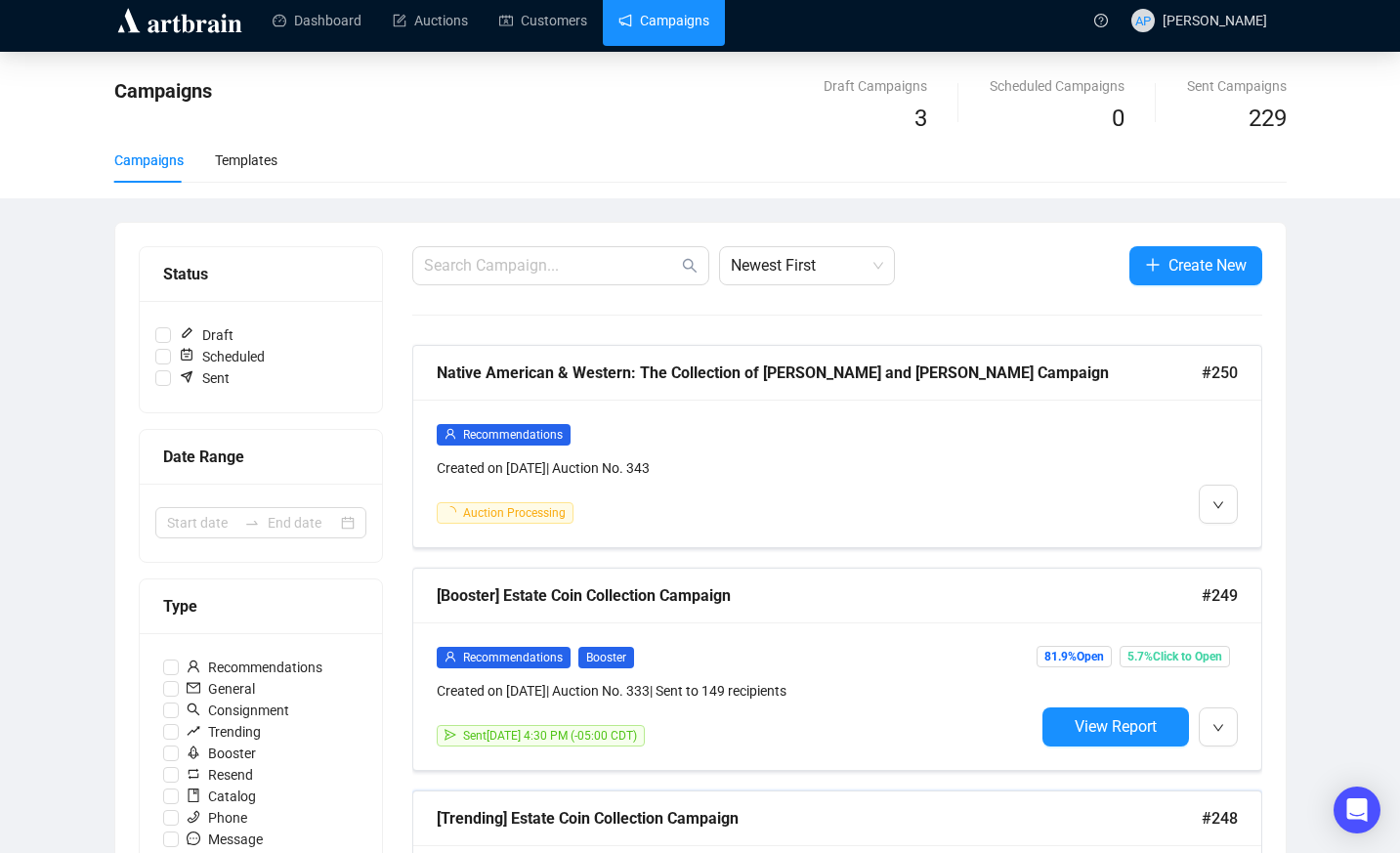
scroll to position [18, 0]
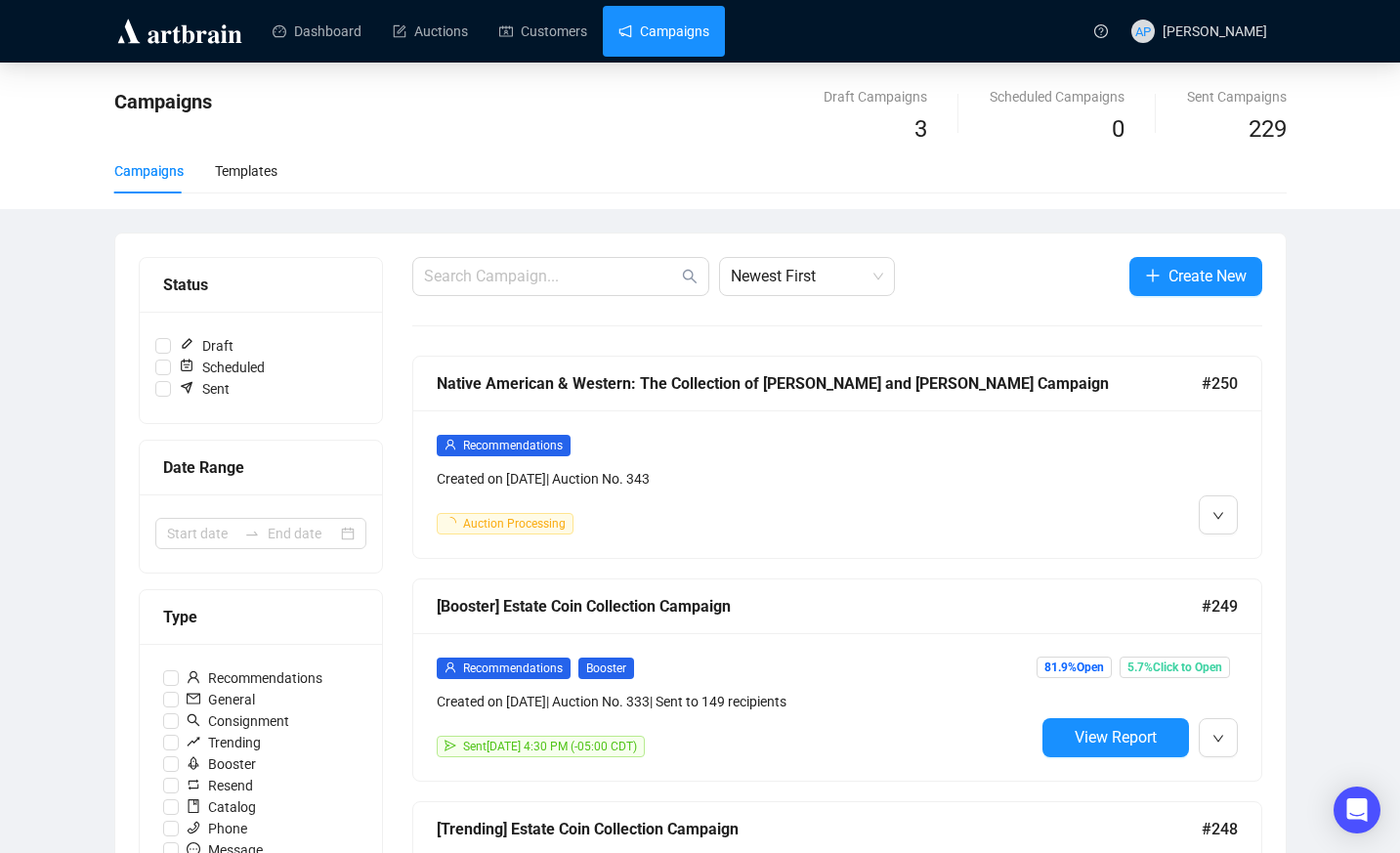
click at [684, 490] on div "Recommendations Created on [DATE] | Auction No. 343 Auction Processing" at bounding box center [735, 483] width 598 height 101
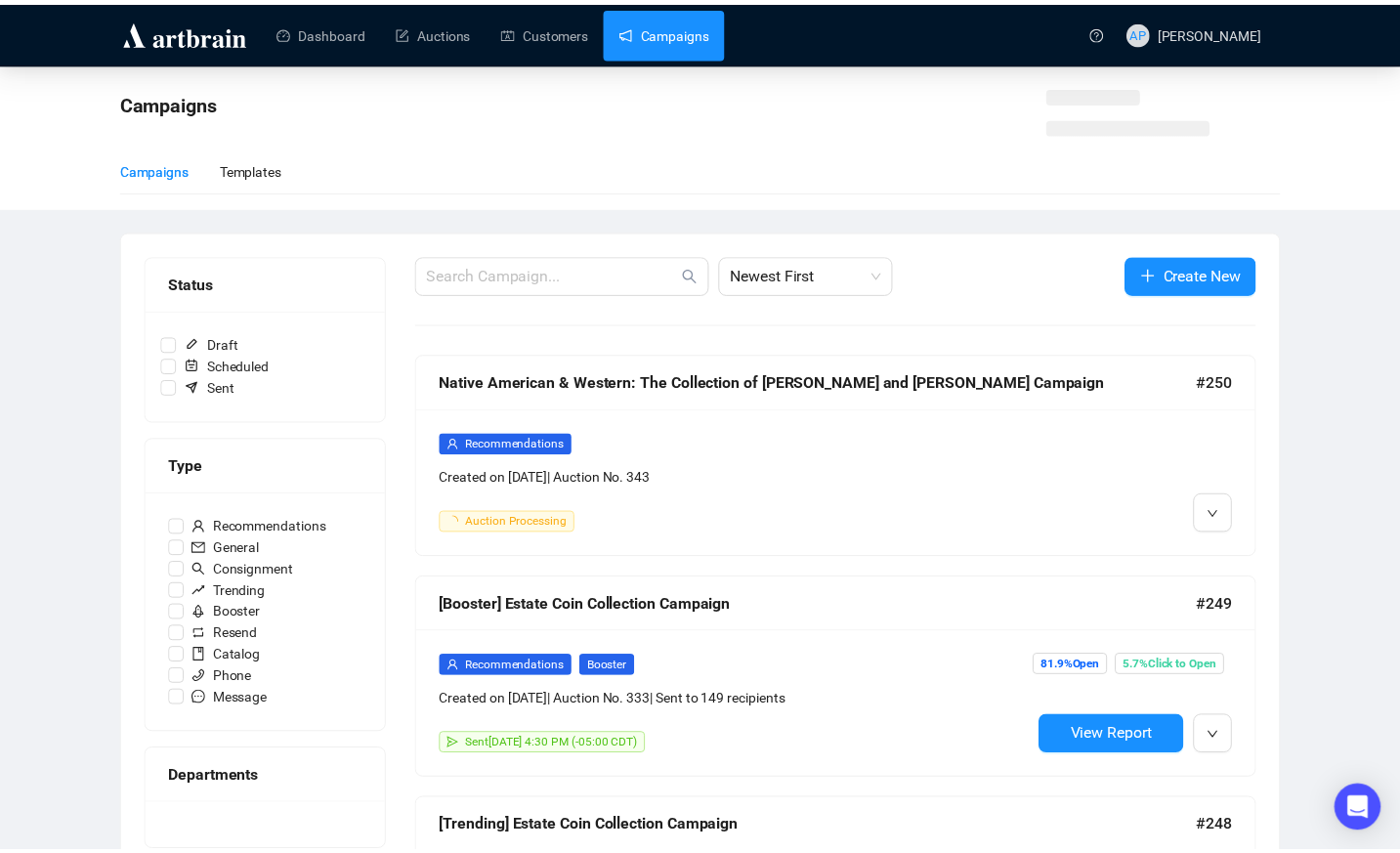
scroll to position [18, 0]
